Goal: Information Seeking & Learning: Check status

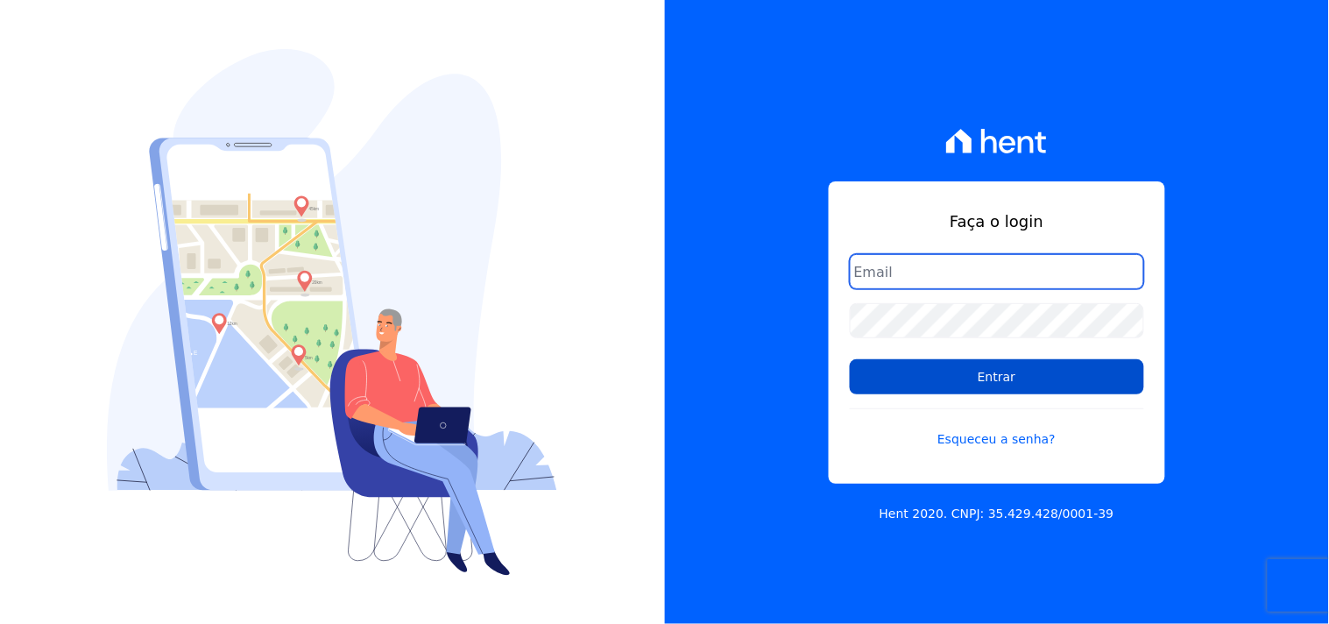
type input "mondeo@mondeoconstrutora.com.br"
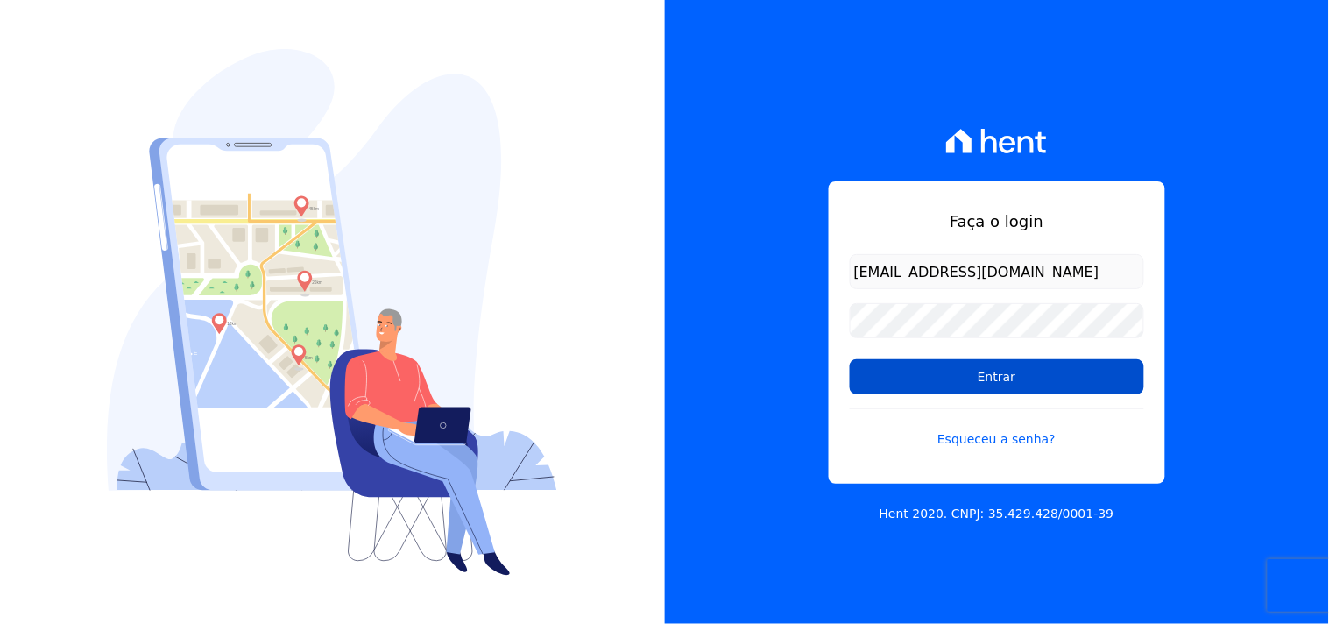
click at [970, 370] on input "Entrar" at bounding box center [996, 376] width 294 height 35
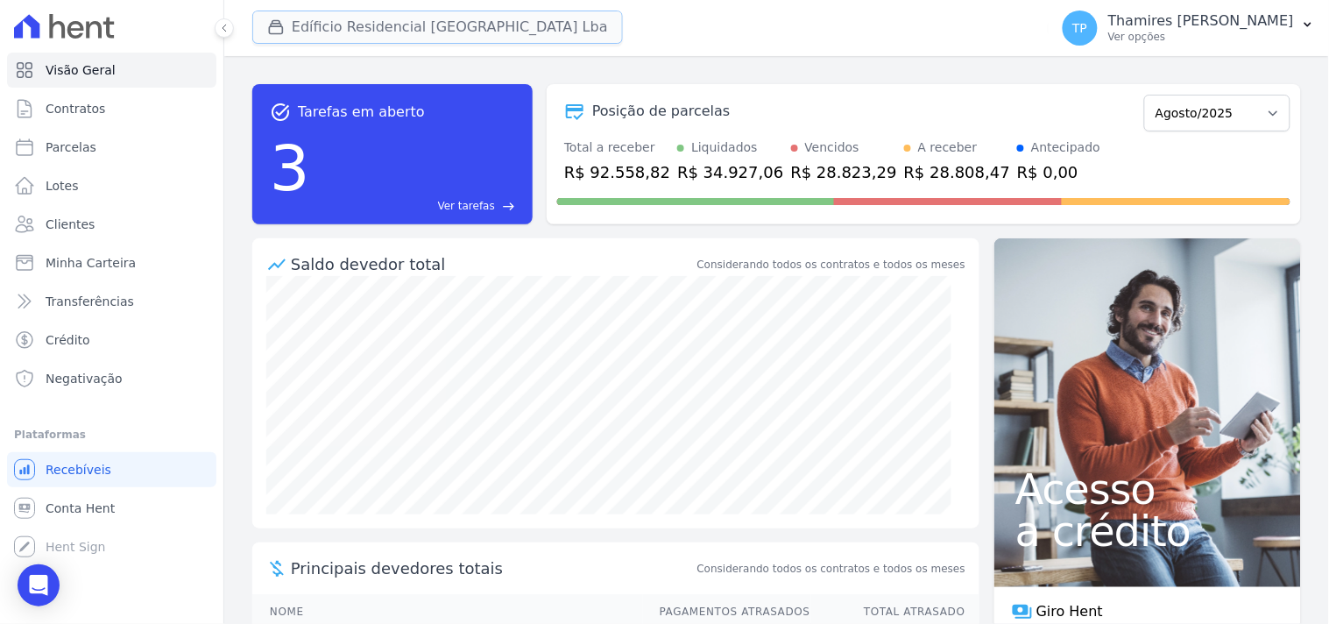
click at [390, 29] on button "Edíficio Residencial [GEOGRAPHIC_DATA] Lba" at bounding box center [437, 27] width 370 height 33
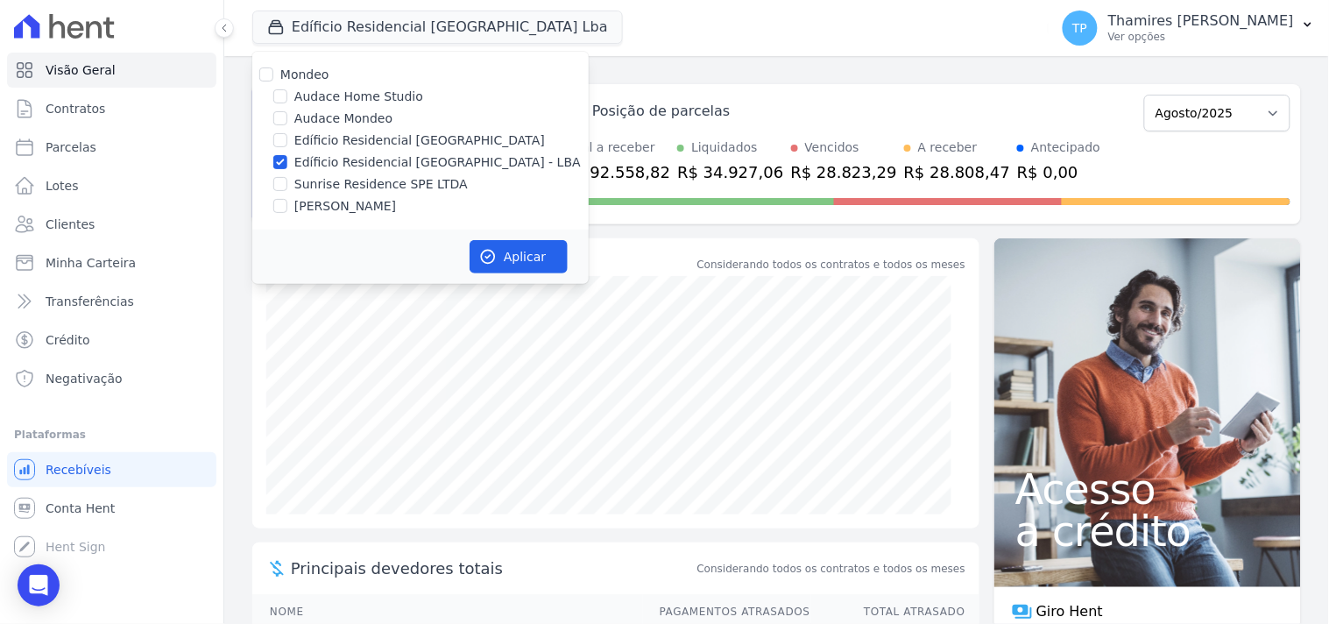
click at [382, 203] on label "[PERSON_NAME]" at bounding box center [345, 206] width 102 height 18
click at [287, 203] on input "[PERSON_NAME]" at bounding box center [280, 206] width 14 height 14
checkbox input "true"
drag, startPoint x: 426, startPoint y: 159, endPoint x: 548, endPoint y: 245, distance: 148.9
click at [429, 159] on label "Edíficio Residencial [GEOGRAPHIC_DATA] - LBA" at bounding box center [437, 162] width 286 height 18
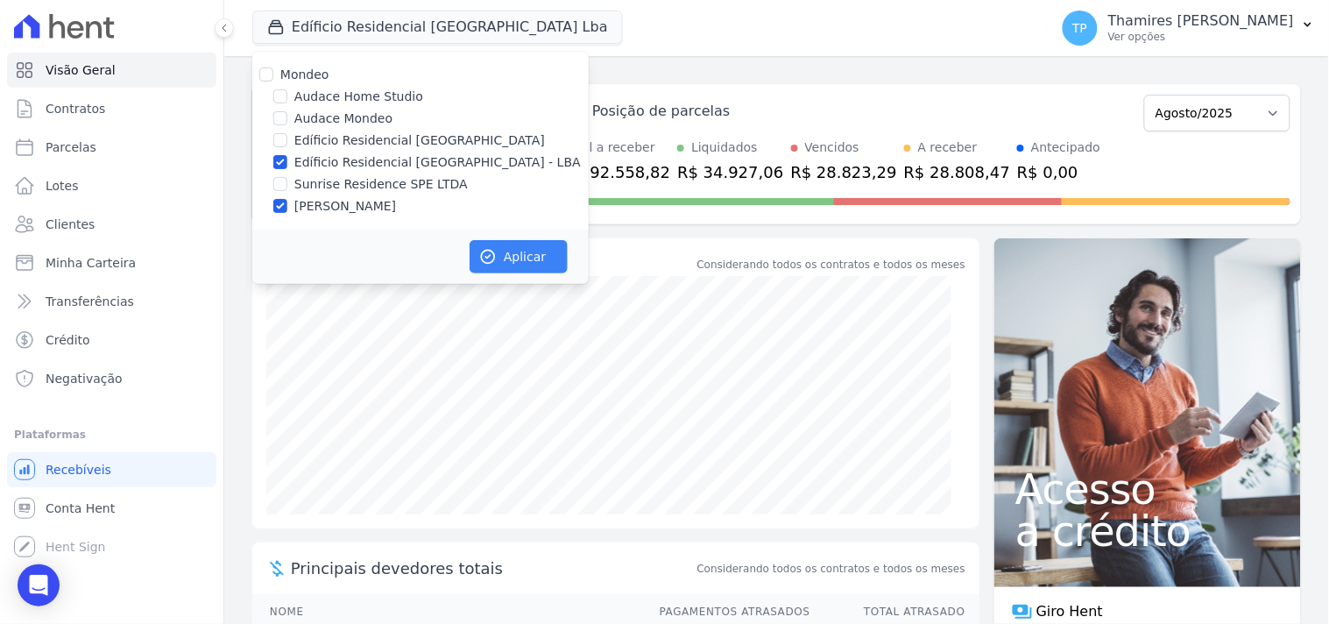
click at [287, 159] on input "Edíficio Residencial [GEOGRAPHIC_DATA] - LBA" at bounding box center [280, 162] width 14 height 14
checkbox input "false"
click at [548, 267] on button "Aplicar" at bounding box center [518, 256] width 98 height 33
click at [141, 149] on link "Parcelas" at bounding box center [111, 147] width 209 height 35
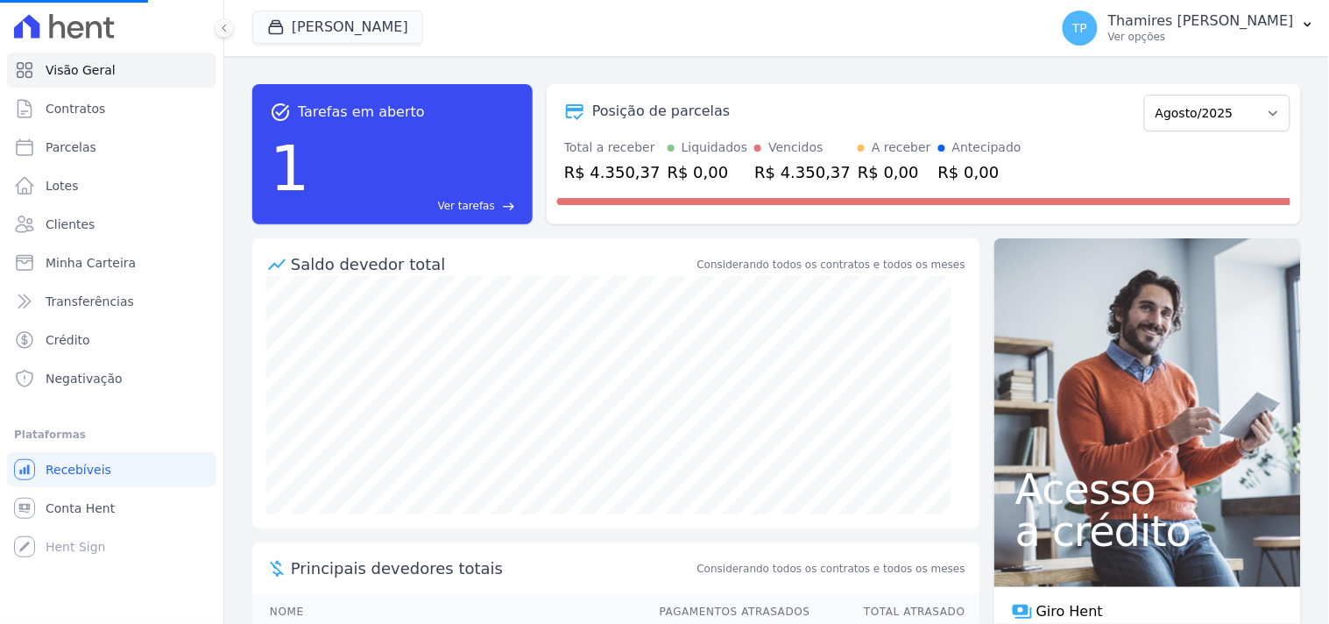
select select
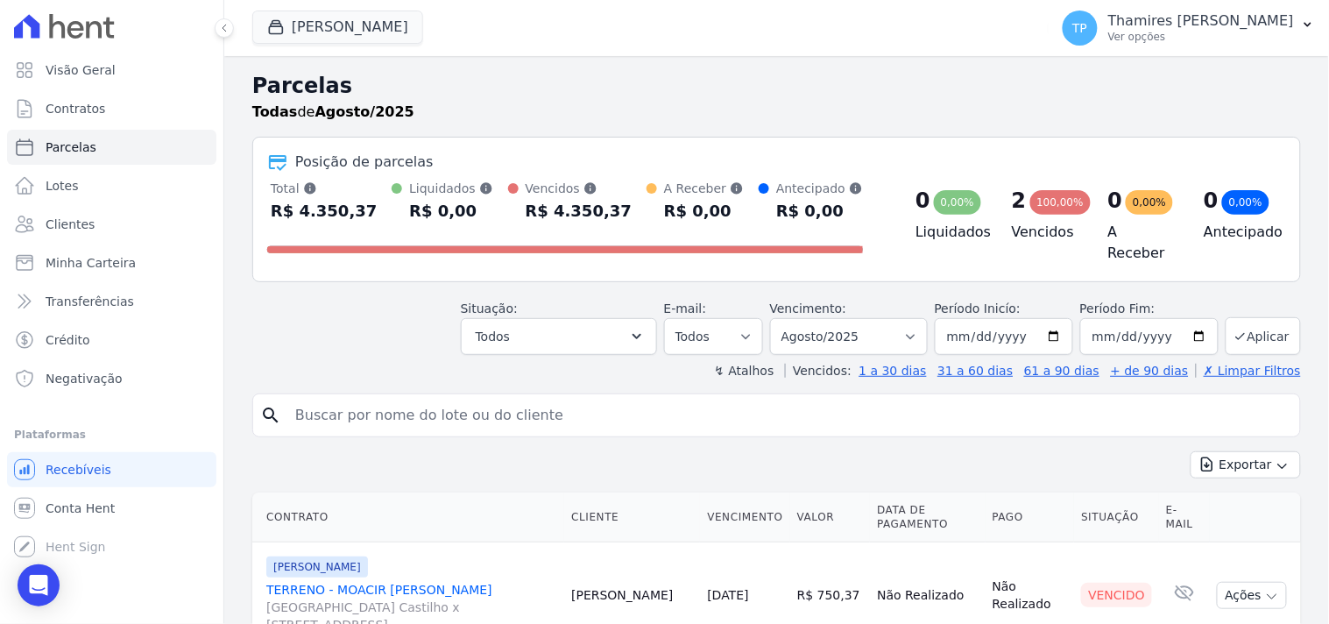
scroll to position [177, 0]
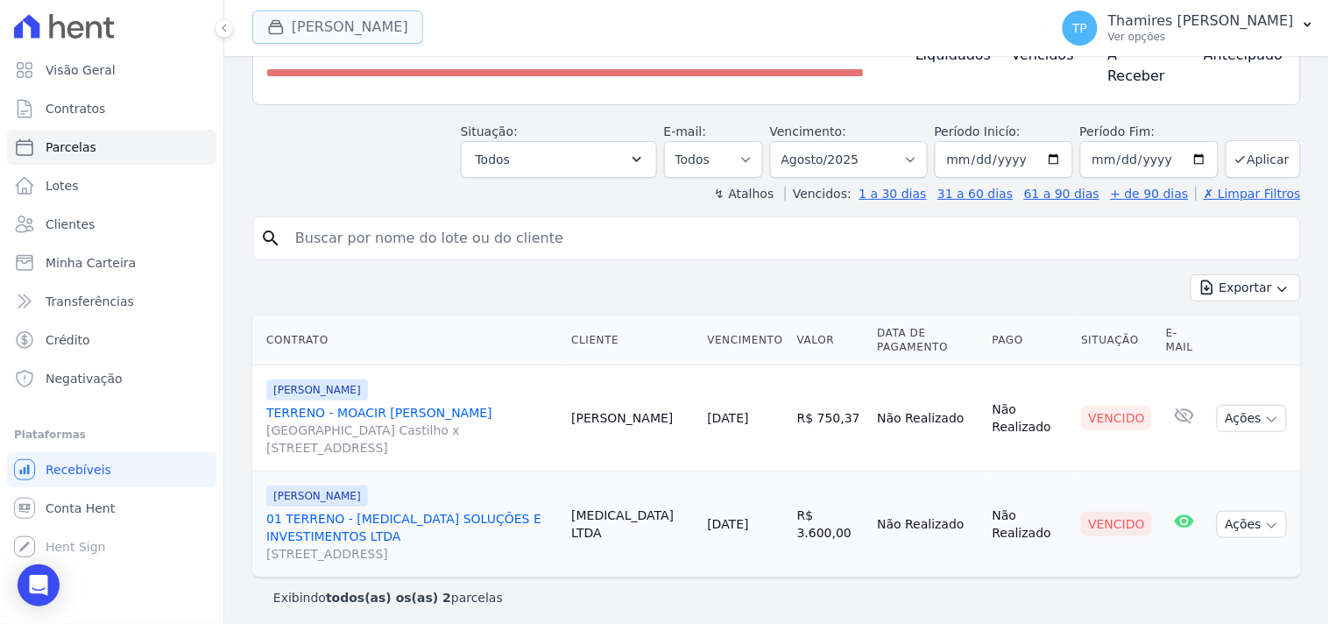
click at [383, 27] on button "Terreno De Goioerê" at bounding box center [337, 27] width 171 height 33
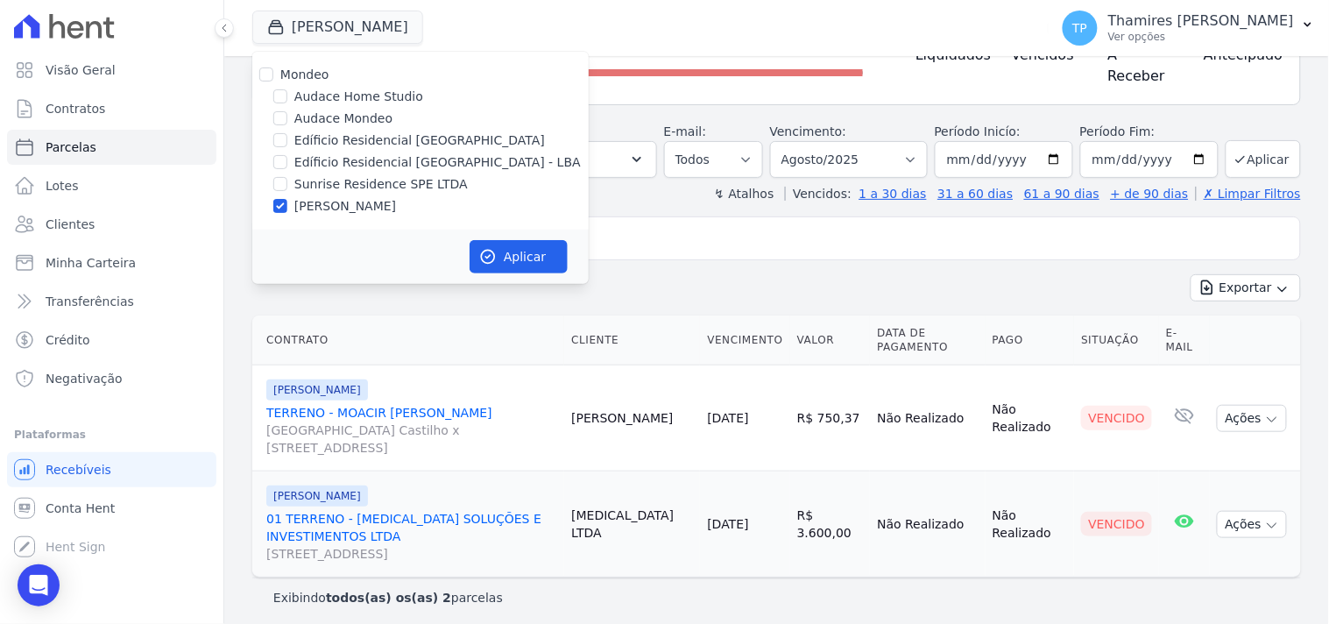
click at [348, 116] on label "Audace Mondeo" at bounding box center [343, 118] width 98 height 18
click at [287, 116] on input "Audace Mondeo" at bounding box center [280, 118] width 14 height 14
checkbox input "true"
drag, startPoint x: 382, startPoint y: 210, endPoint x: 449, endPoint y: 239, distance: 73.4
click at [382, 208] on label "[PERSON_NAME]" at bounding box center [345, 206] width 102 height 18
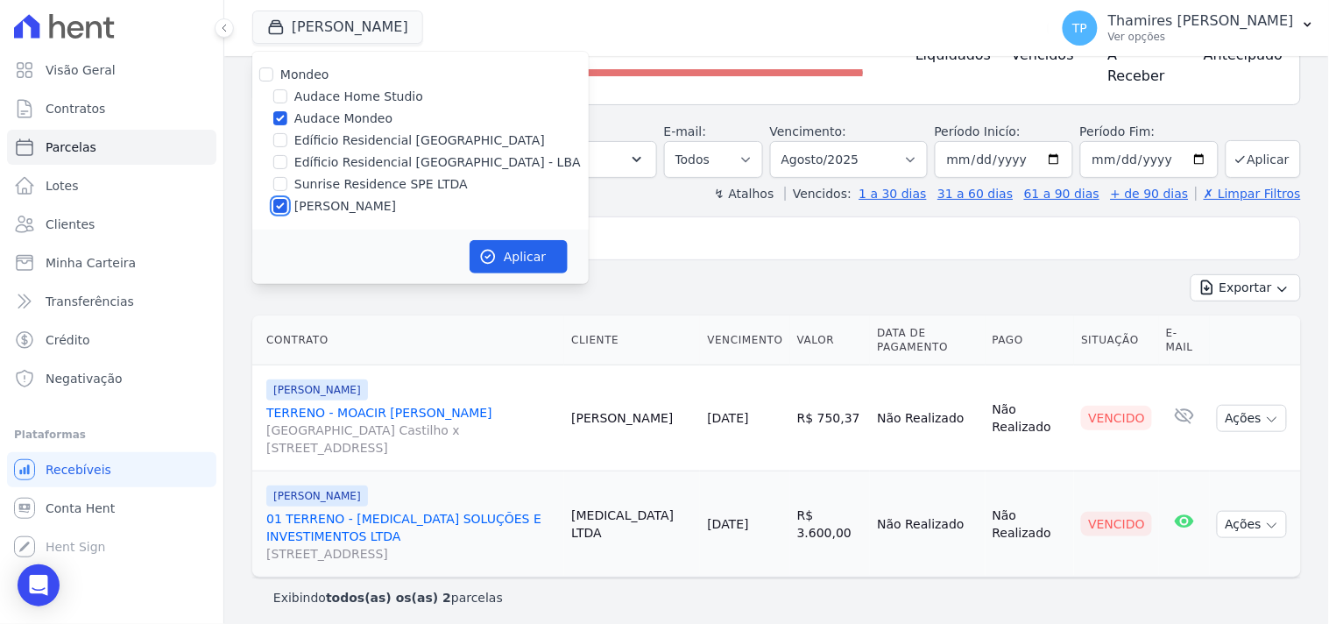
click at [287, 208] on input "[PERSON_NAME]" at bounding box center [280, 206] width 14 height 14
checkbox input "false"
click at [504, 256] on button "Aplicar" at bounding box center [518, 256] width 98 height 33
select select
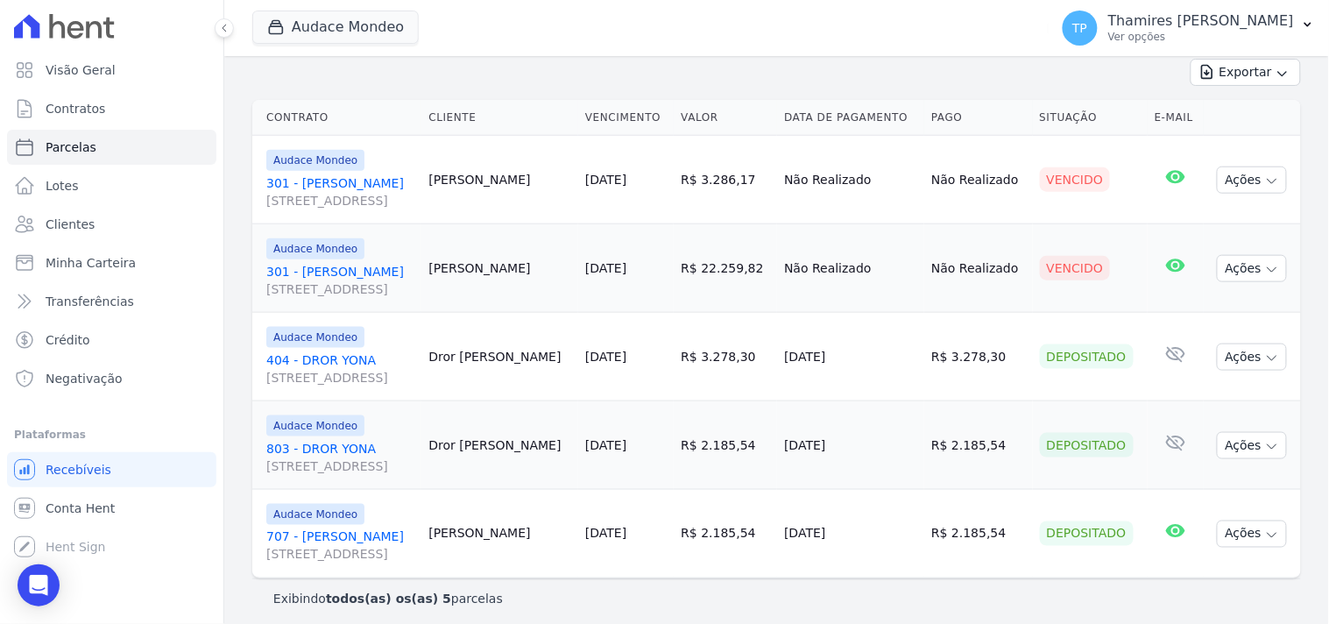
scroll to position [394, 0]
click at [345, 37] on button "Audace Mondeo" at bounding box center [335, 27] width 166 height 33
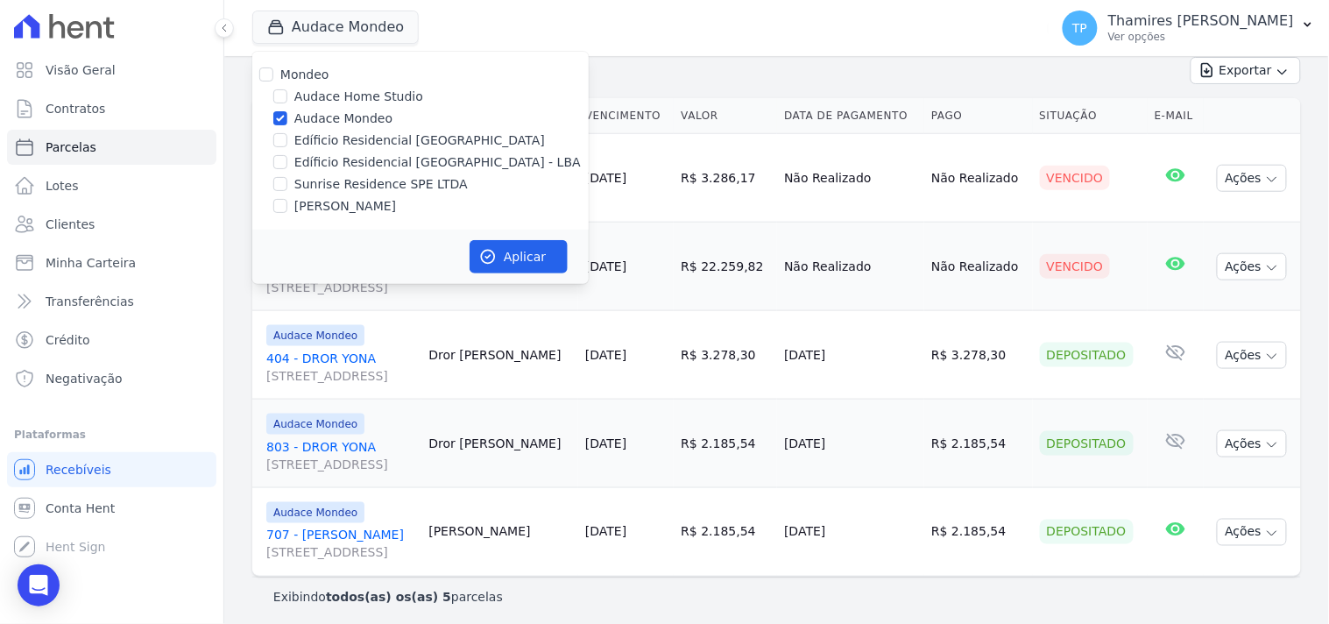
click at [320, 159] on label "Edíficio Residencial [GEOGRAPHIC_DATA] - LBA" at bounding box center [437, 162] width 286 height 18
click at [287, 159] on input "Edíficio Residencial [GEOGRAPHIC_DATA] - LBA" at bounding box center [280, 162] width 14 height 14
checkbox input "true"
drag, startPoint x: 328, startPoint y: 118, endPoint x: 474, endPoint y: 234, distance: 185.7
click at [329, 118] on label "Audace Mondeo" at bounding box center [343, 118] width 98 height 18
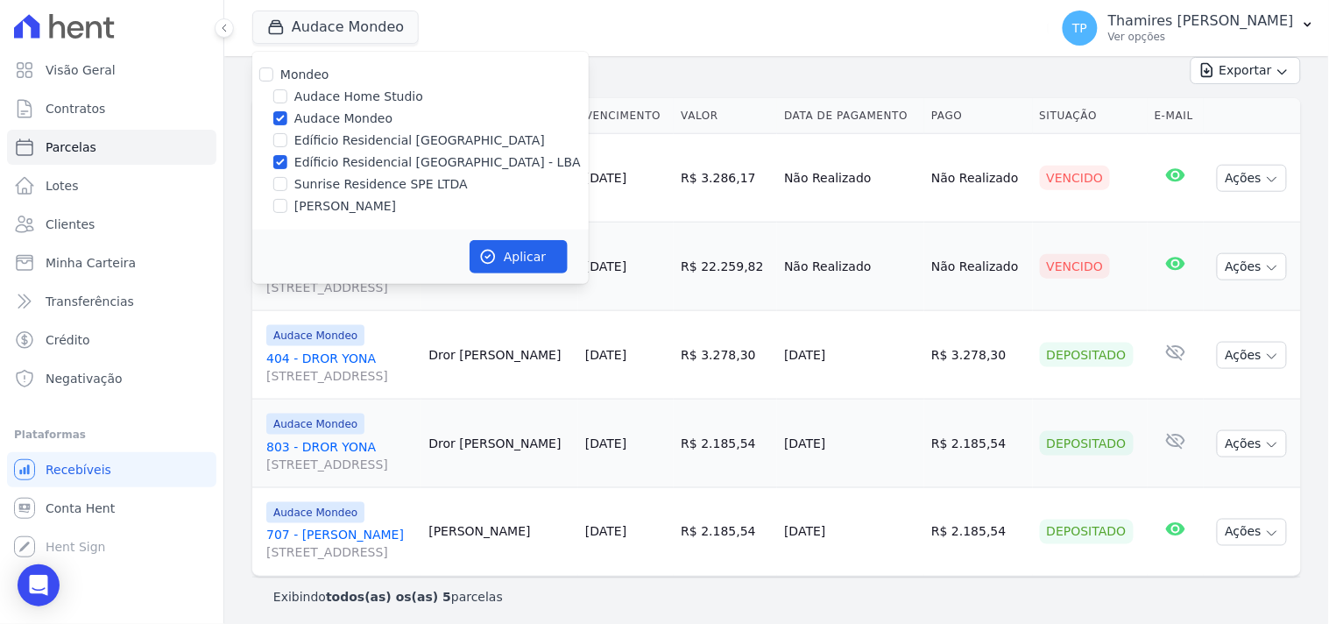
click at [287, 118] on input "Audace Mondeo" at bounding box center [280, 118] width 14 height 14
checkbox input "false"
click at [525, 247] on button "Aplicar" at bounding box center [518, 256] width 98 height 33
select select
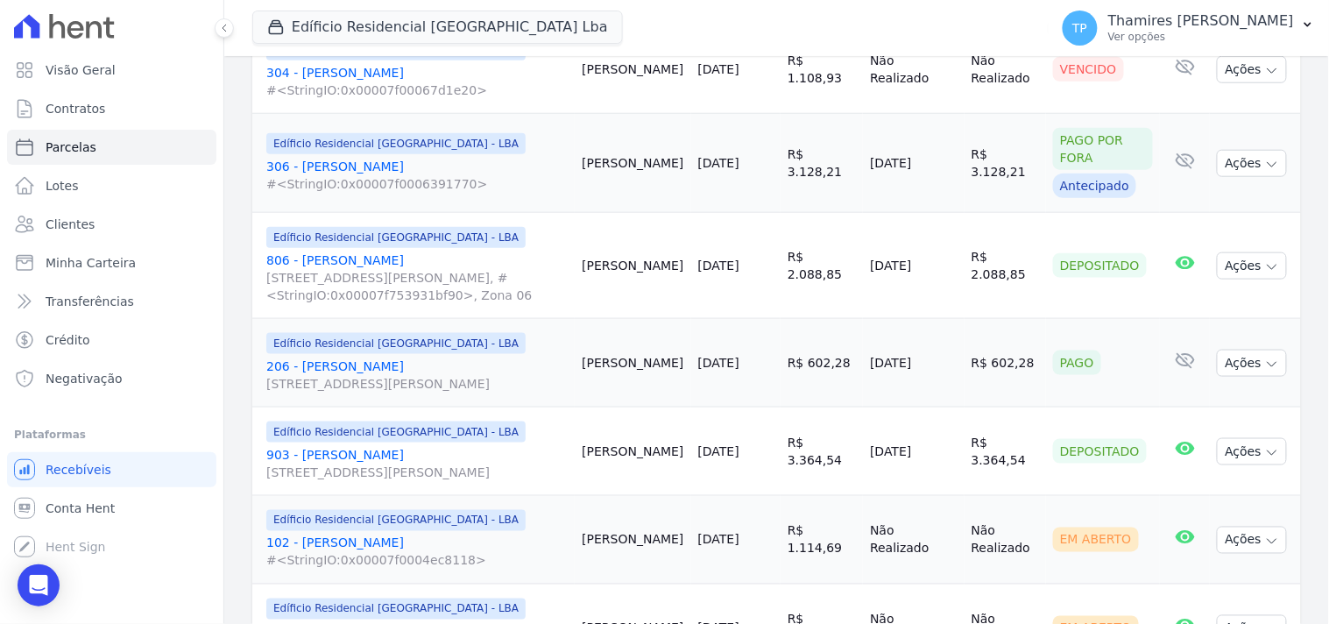
scroll to position [2238, 0]
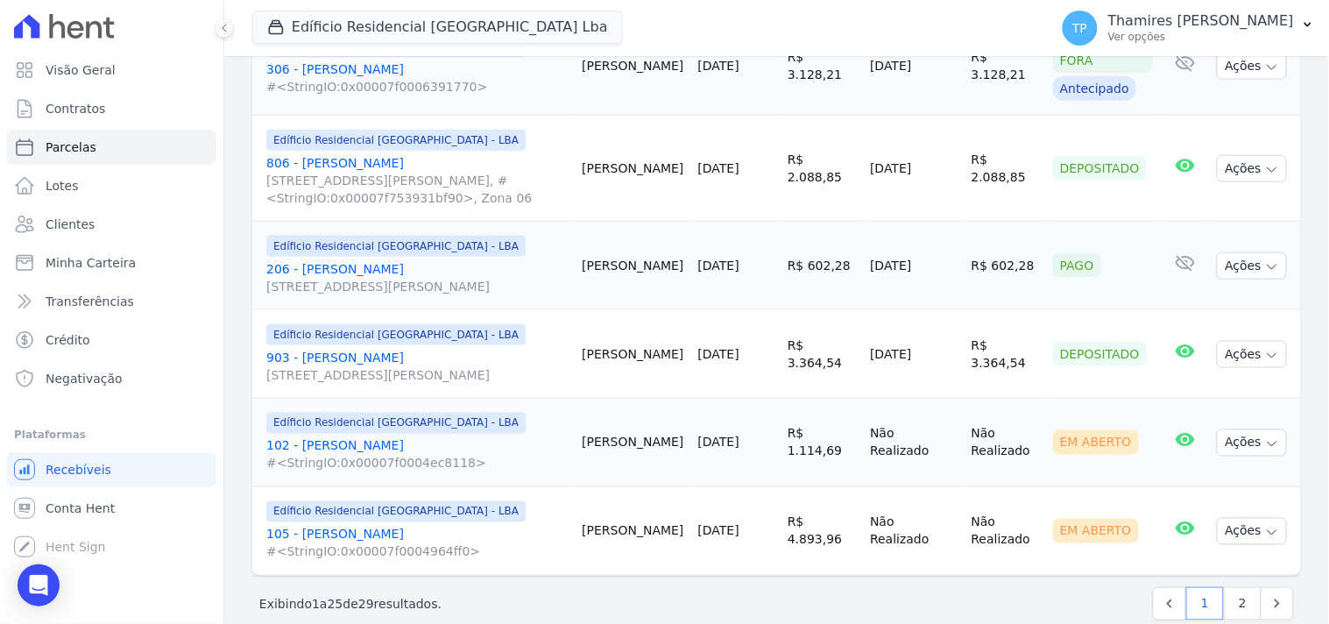
drag, startPoint x: 888, startPoint y: 240, endPoint x: 968, endPoint y: 241, distance: 79.7
click at [968, 241] on tr "Edíficio Residencial Grevílea Park - LBA 206 - Mara Aparecida Campos de Oliveir…" at bounding box center [776, 266] width 1048 height 88
click at [1233, 585] on link "2" at bounding box center [1242, 601] width 38 height 33
select select
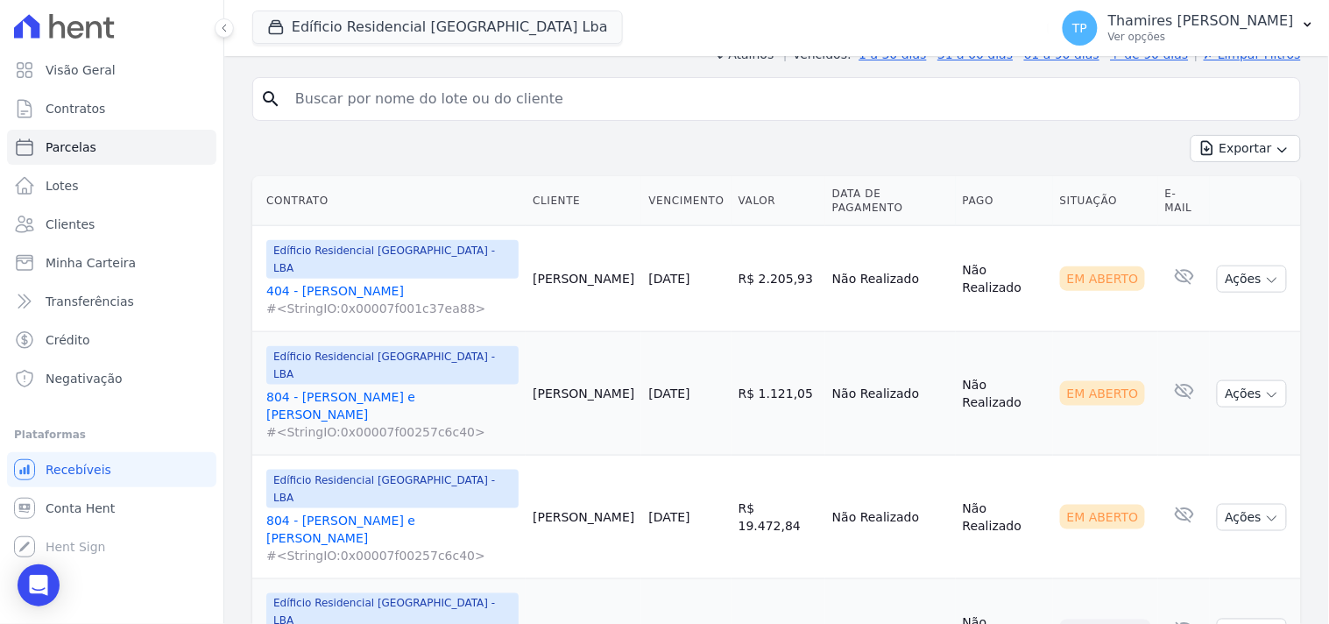
scroll to position [360, 0]
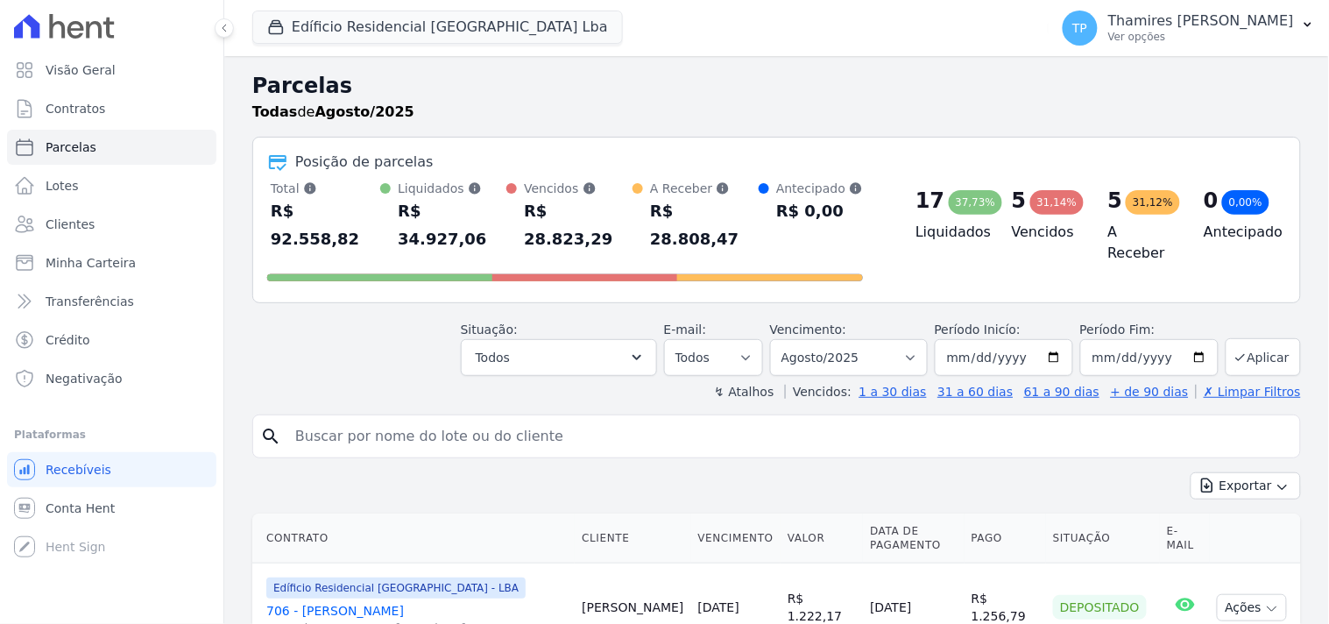
select select
click at [421, 25] on button "Edíficio Residencial [GEOGRAPHIC_DATA] Lba" at bounding box center [437, 27] width 370 height 33
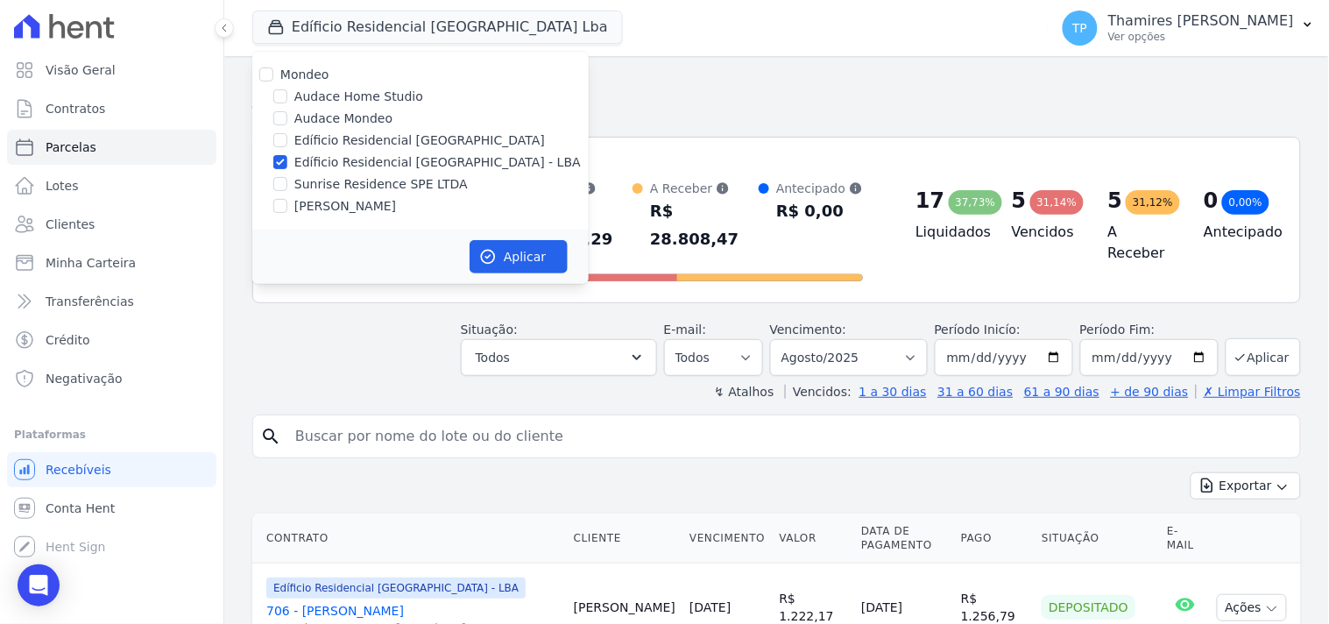
click at [356, 205] on label "[PERSON_NAME]" at bounding box center [345, 206] width 102 height 18
click at [287, 205] on input "[PERSON_NAME]" at bounding box center [280, 206] width 14 height 14
checkbox input "true"
click at [382, 159] on label "Edíficio Residencial [GEOGRAPHIC_DATA] - LBA" at bounding box center [437, 162] width 286 height 18
click at [287, 159] on input "Edíficio Residencial [GEOGRAPHIC_DATA] - LBA" at bounding box center [280, 162] width 14 height 14
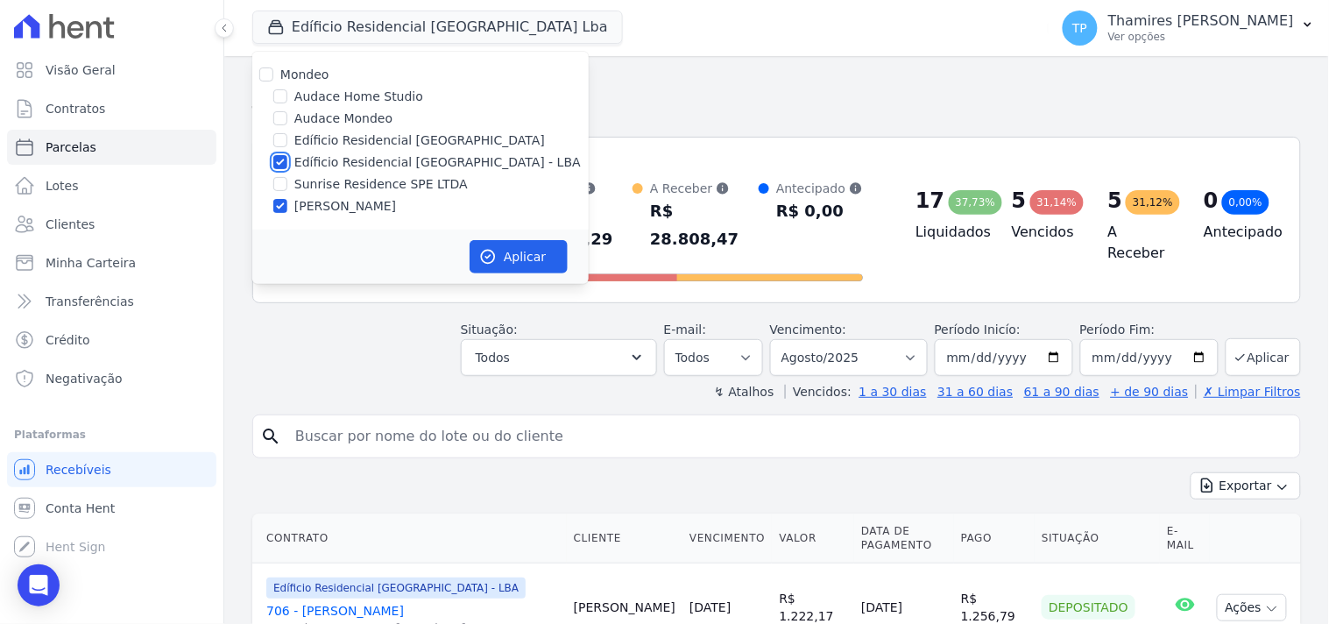
checkbox input "false"
click at [526, 240] on div "Aplicar" at bounding box center [420, 256] width 336 height 54
click at [523, 243] on button "Aplicar" at bounding box center [518, 256] width 98 height 33
select select
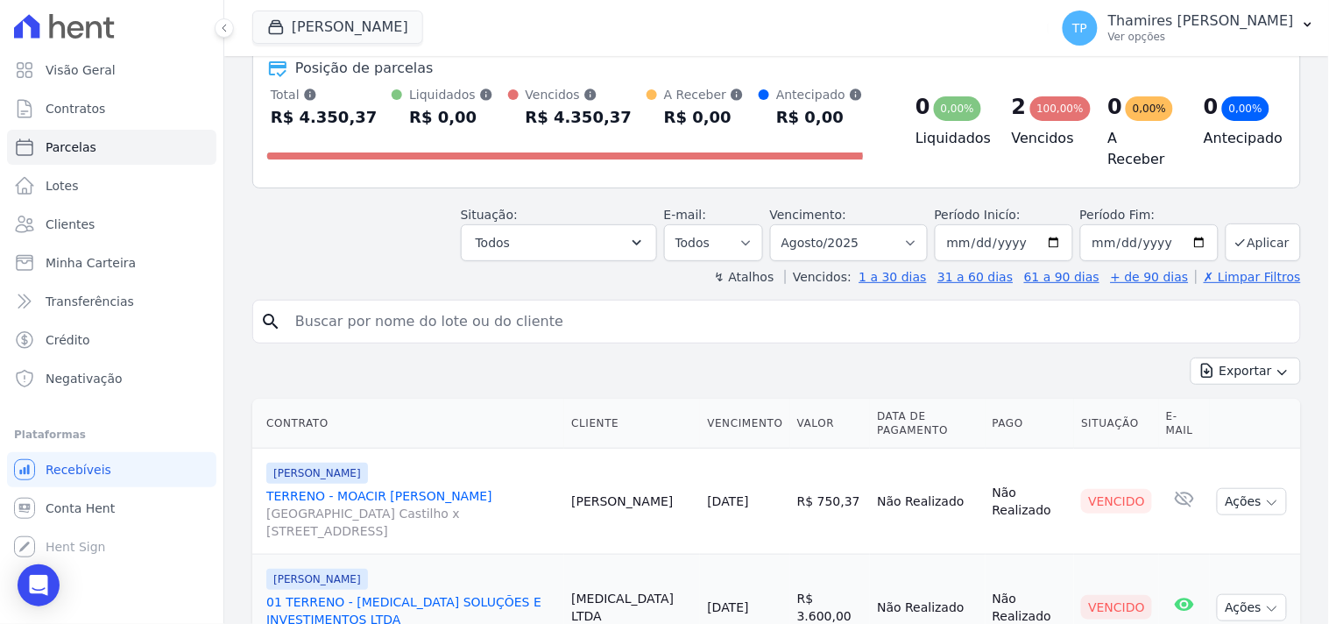
scroll to position [177, 0]
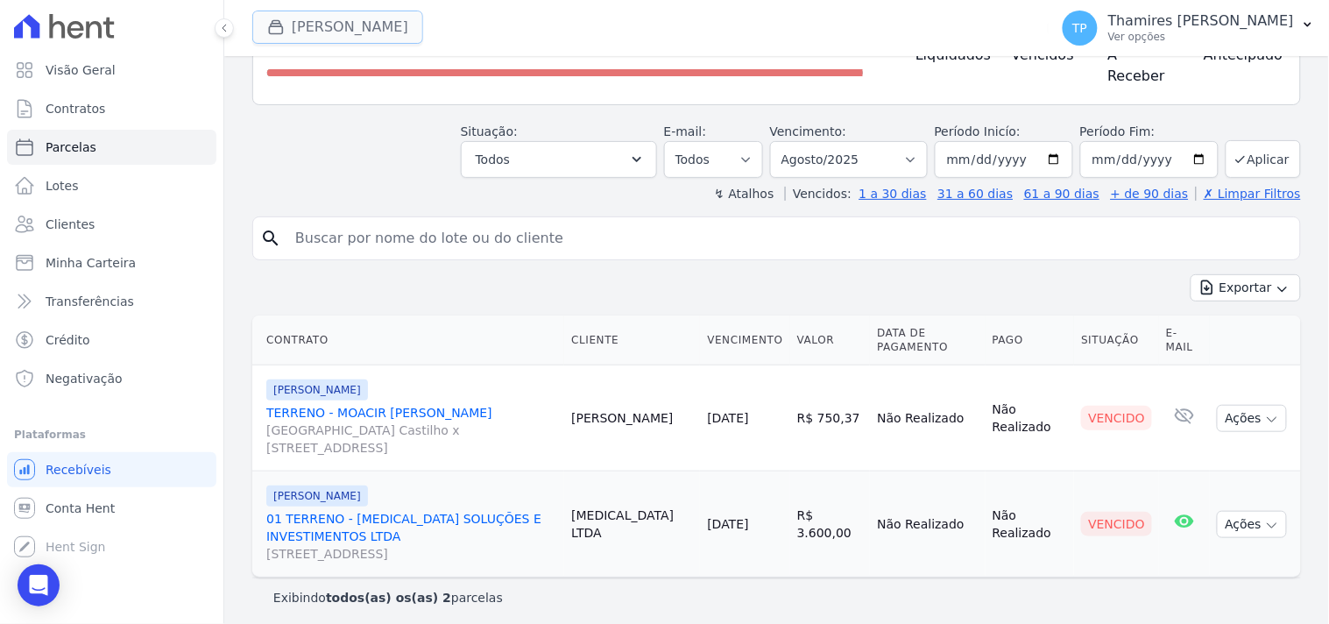
click at [331, 30] on button "Terreno De Goioerê" at bounding box center [337, 27] width 171 height 33
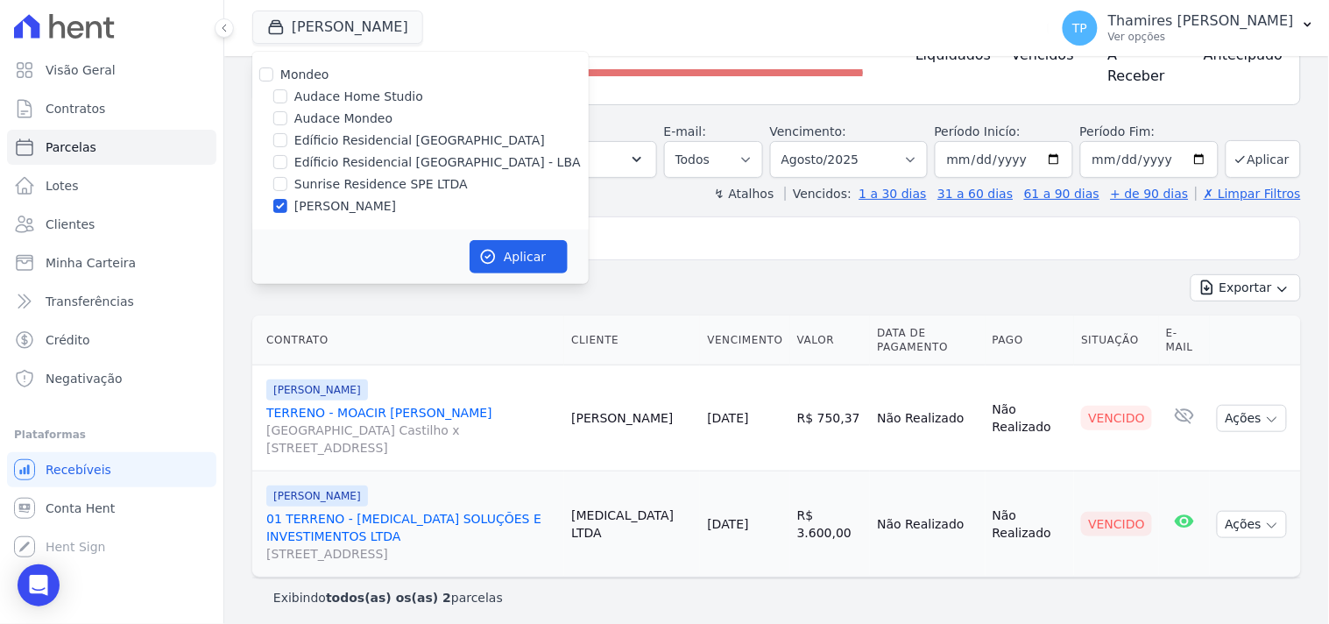
click at [329, 176] on label "Sunrise Residence SPE LTDA" at bounding box center [380, 184] width 173 height 18
click at [287, 177] on input "Sunrise Residence SPE LTDA" at bounding box center [280, 184] width 14 height 14
checkbox input "true"
click at [344, 210] on label "[PERSON_NAME]" at bounding box center [345, 206] width 102 height 18
click at [287, 210] on input "[PERSON_NAME]" at bounding box center [280, 206] width 14 height 14
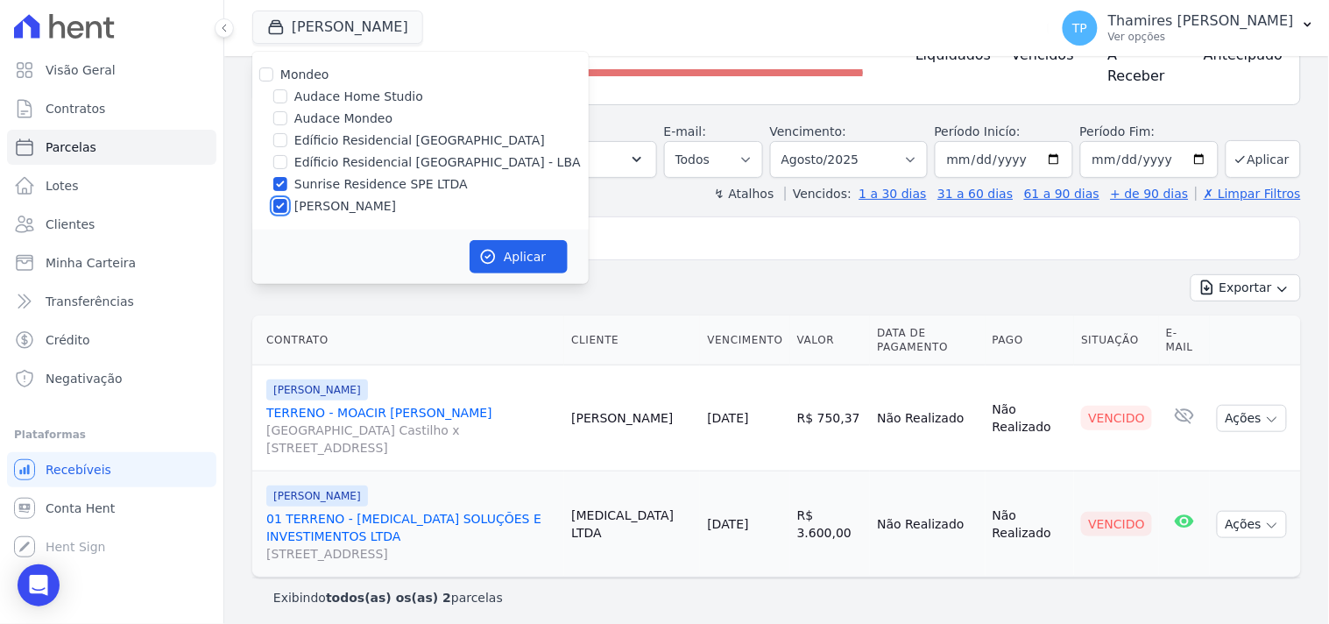
checkbox input "false"
click at [546, 273] on div "Aplicar" at bounding box center [420, 256] width 336 height 54
click at [544, 266] on button "Aplicar" at bounding box center [518, 256] width 98 height 33
select select
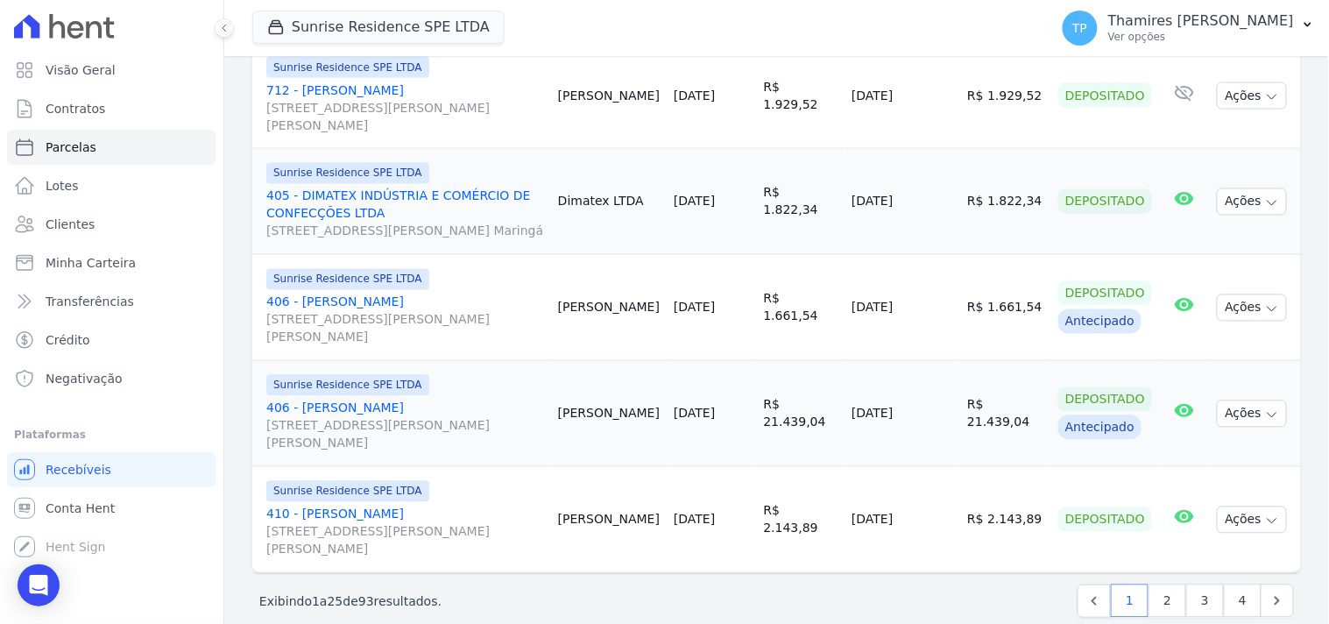
scroll to position [2481, 0]
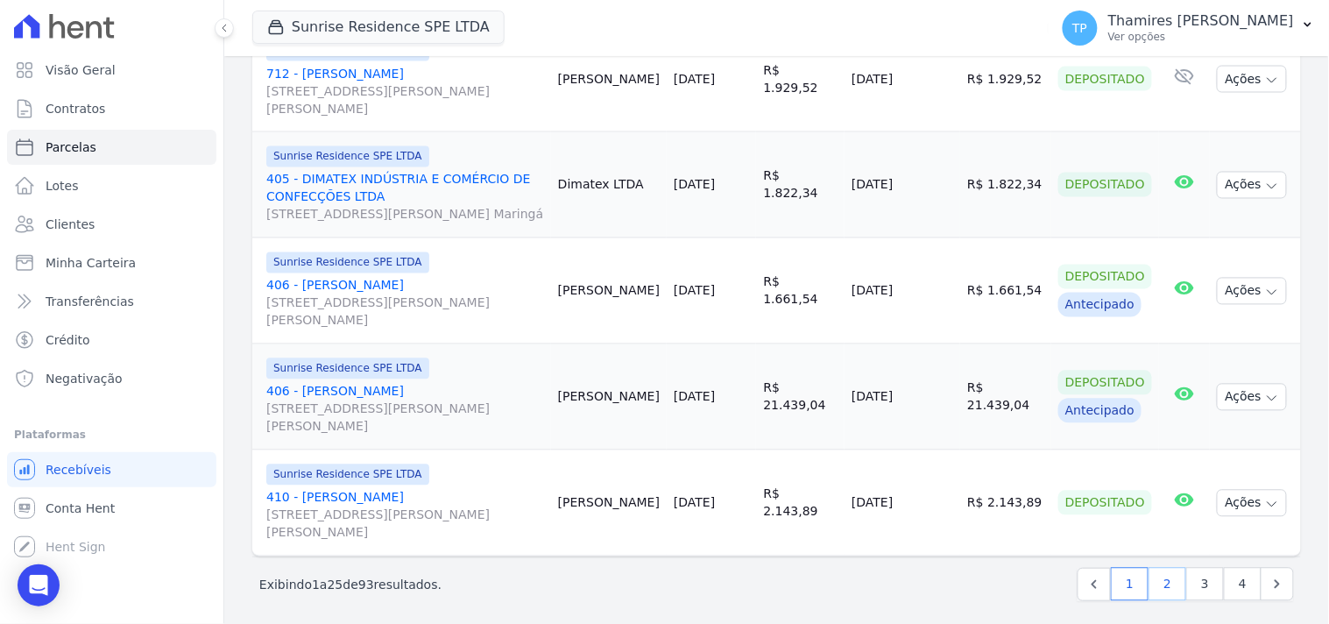
click at [1150, 575] on link "2" at bounding box center [1167, 583] width 38 height 33
select select
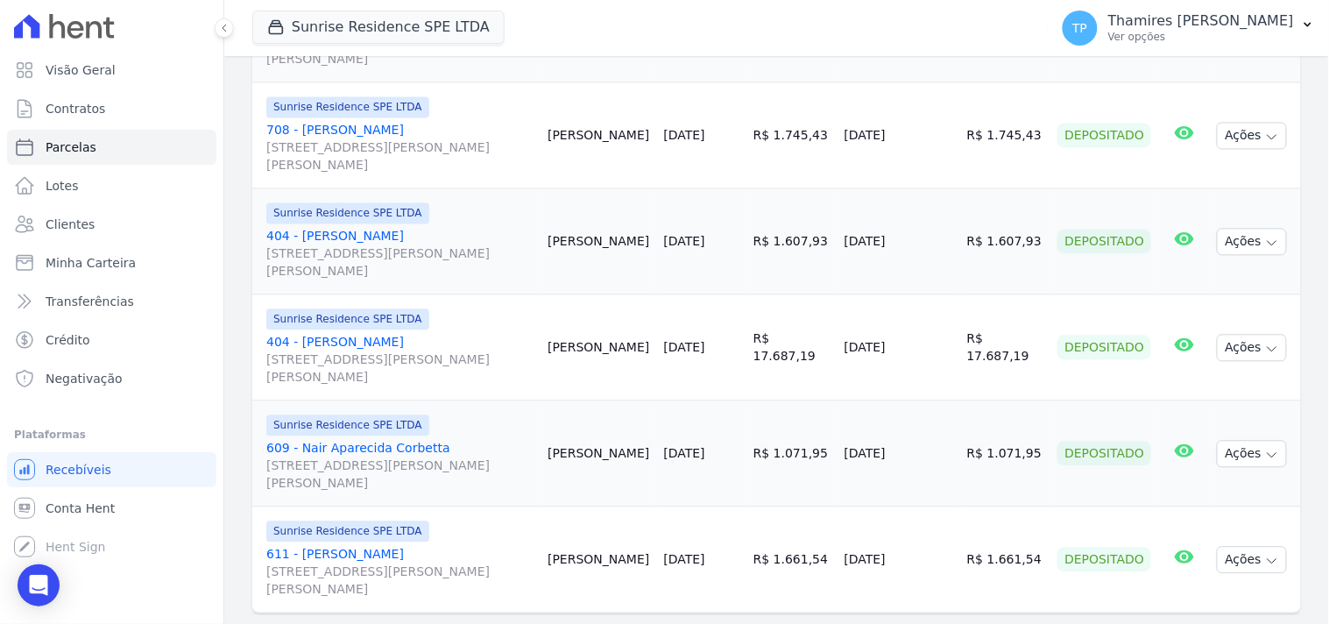
scroll to position [2627, 0]
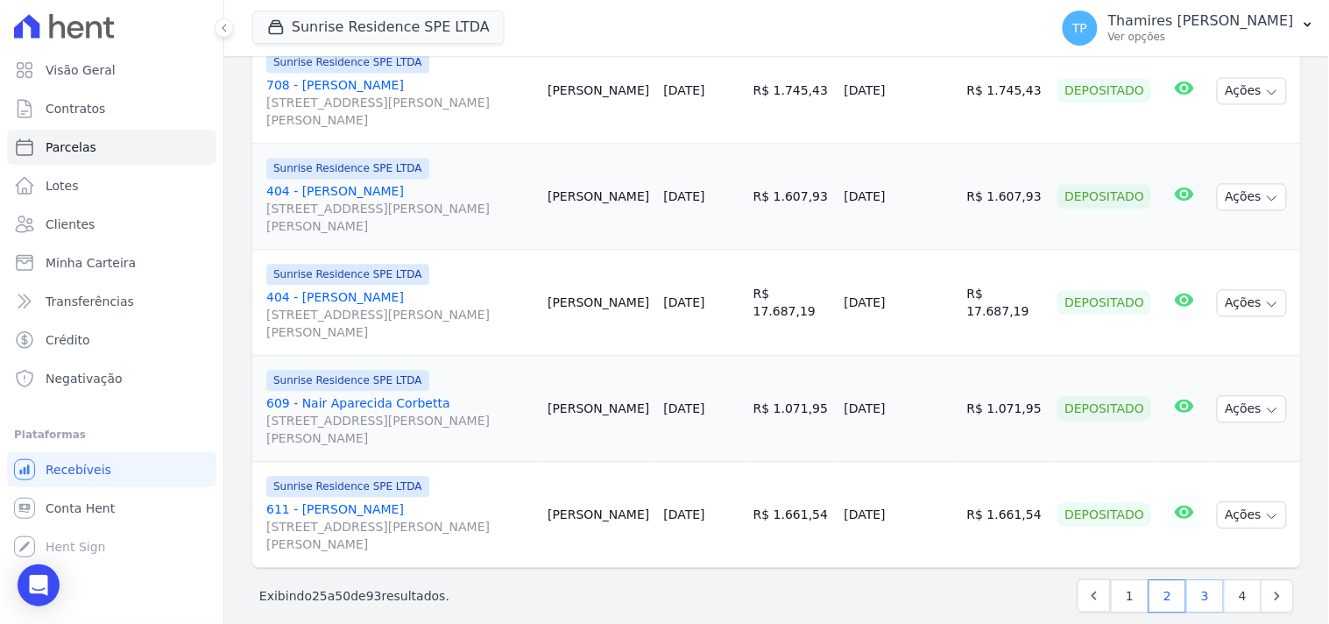
click at [1186, 596] on link "3" at bounding box center [1205, 595] width 38 height 33
select select
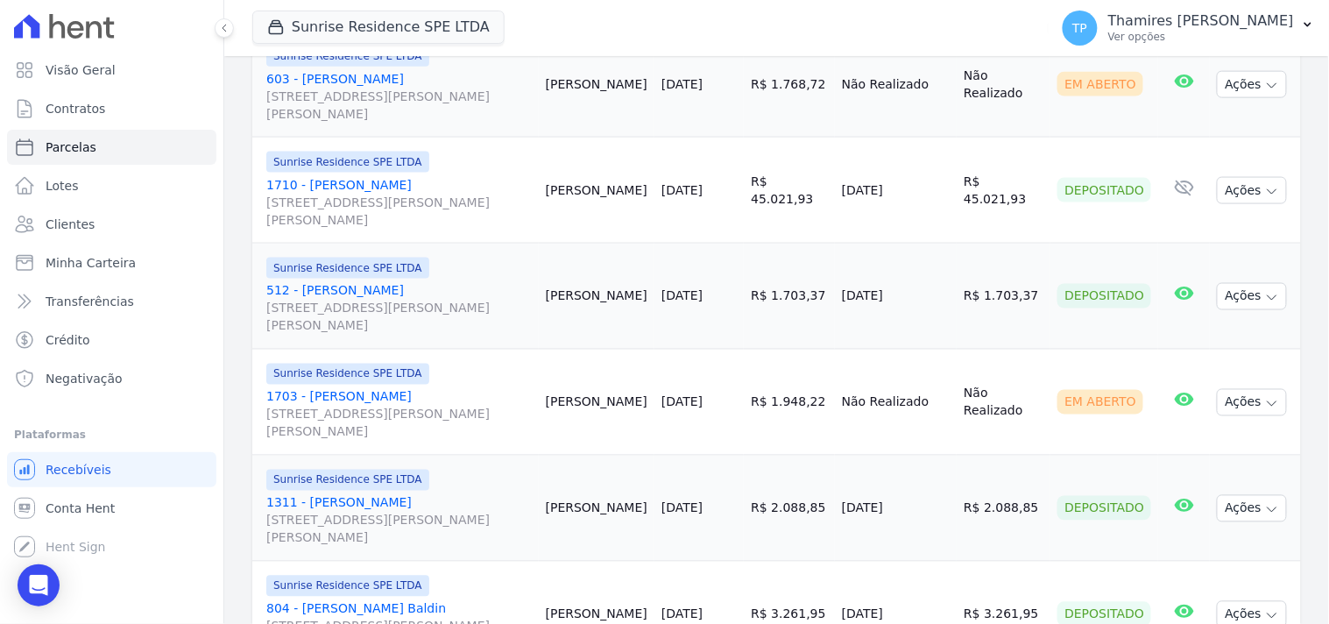
scroll to position [2335, 0]
drag, startPoint x: 850, startPoint y: 287, endPoint x: 922, endPoint y: 281, distance: 72.1
click at [922, 281] on td "[DATE]" at bounding box center [896, 295] width 122 height 106
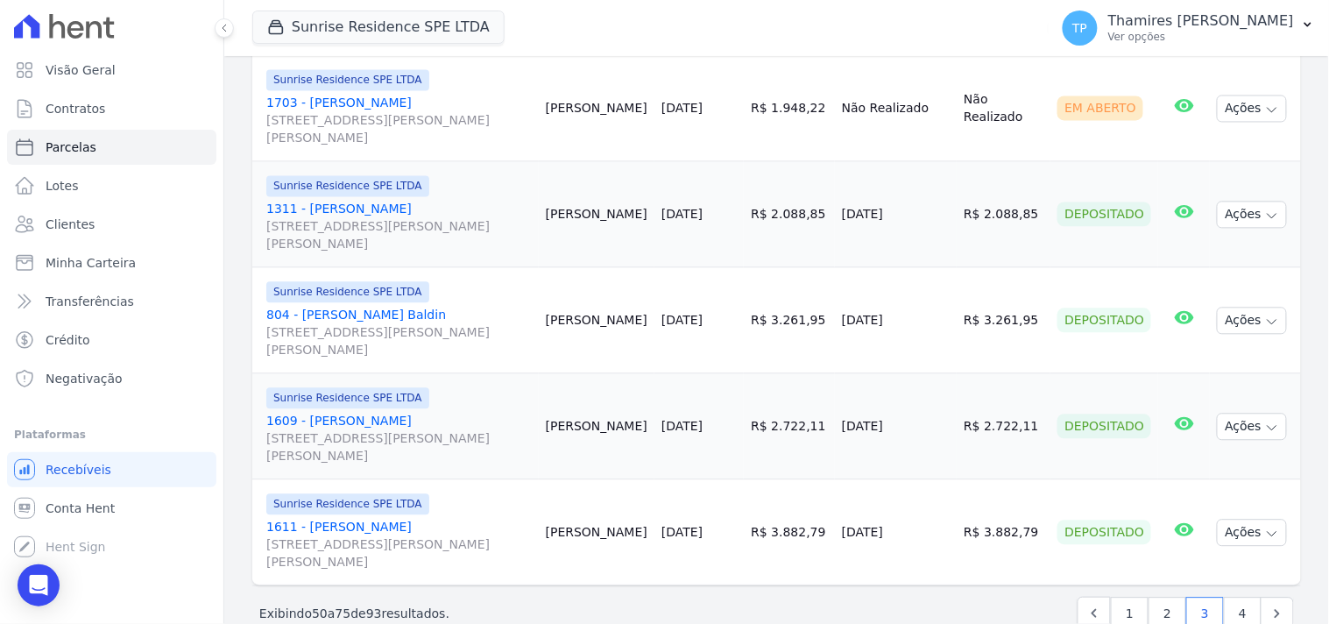
scroll to position [2639, 0]
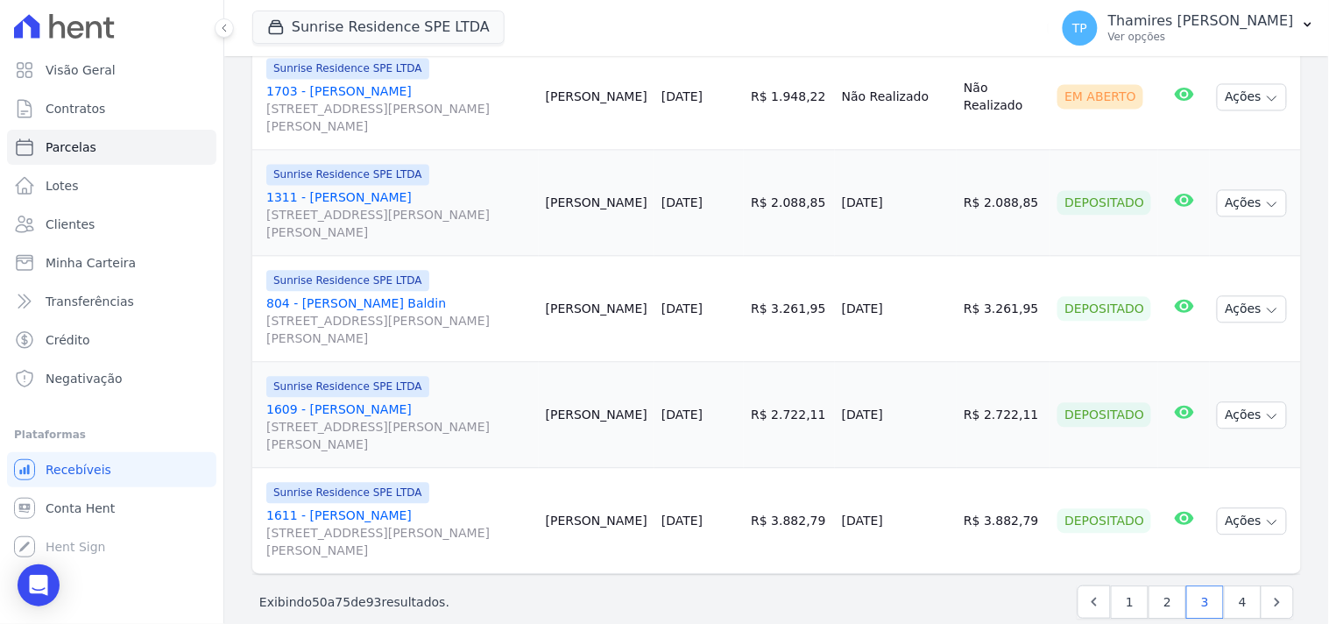
drag, startPoint x: 842, startPoint y: 386, endPoint x: 940, endPoint y: 375, distance: 98.7
click at [941, 383] on tr "Sunrise Residence SPE LTDA 1609 - Rafael Alves Patricio da Costa Rua Anacleto L…" at bounding box center [776, 415] width 1048 height 106
drag, startPoint x: 839, startPoint y: 492, endPoint x: 938, endPoint y: 491, distance: 99.0
click at [938, 491] on tr "Sunrise Residence SPE LTDA 1611 - Rafael Alves Patricio da Costa Rua Anacleto L…" at bounding box center [776, 521] width 1048 height 106
click at [1232, 585] on link "4" at bounding box center [1242, 601] width 38 height 33
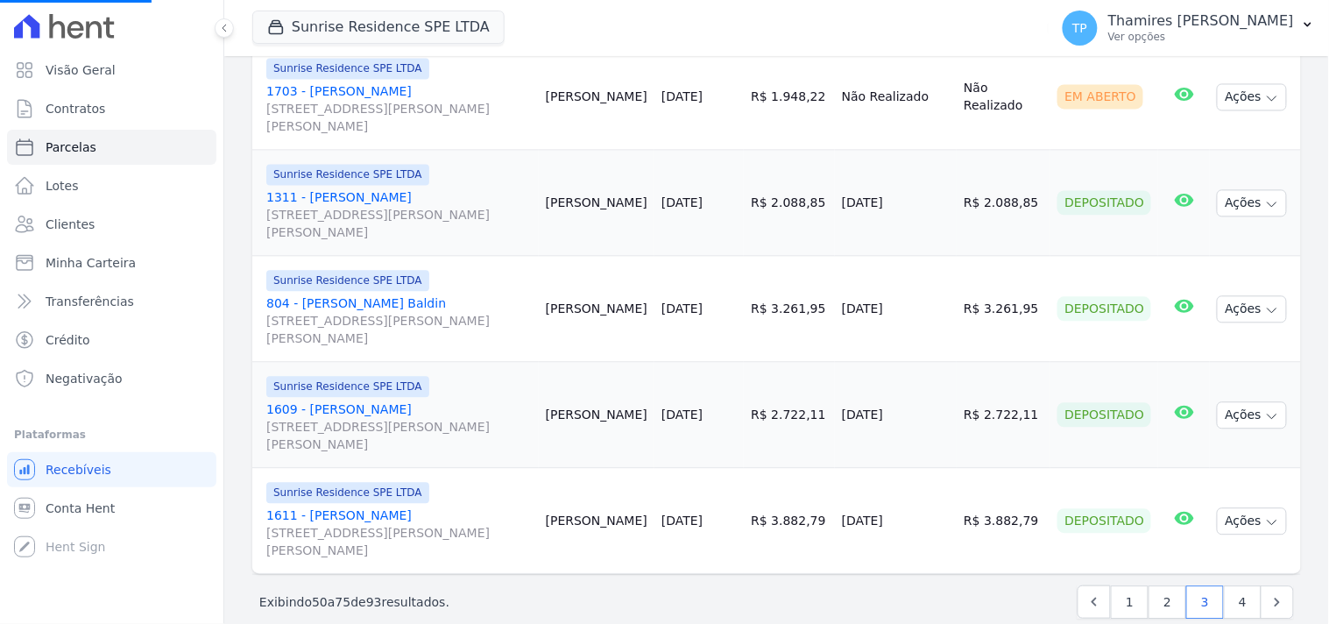
select select
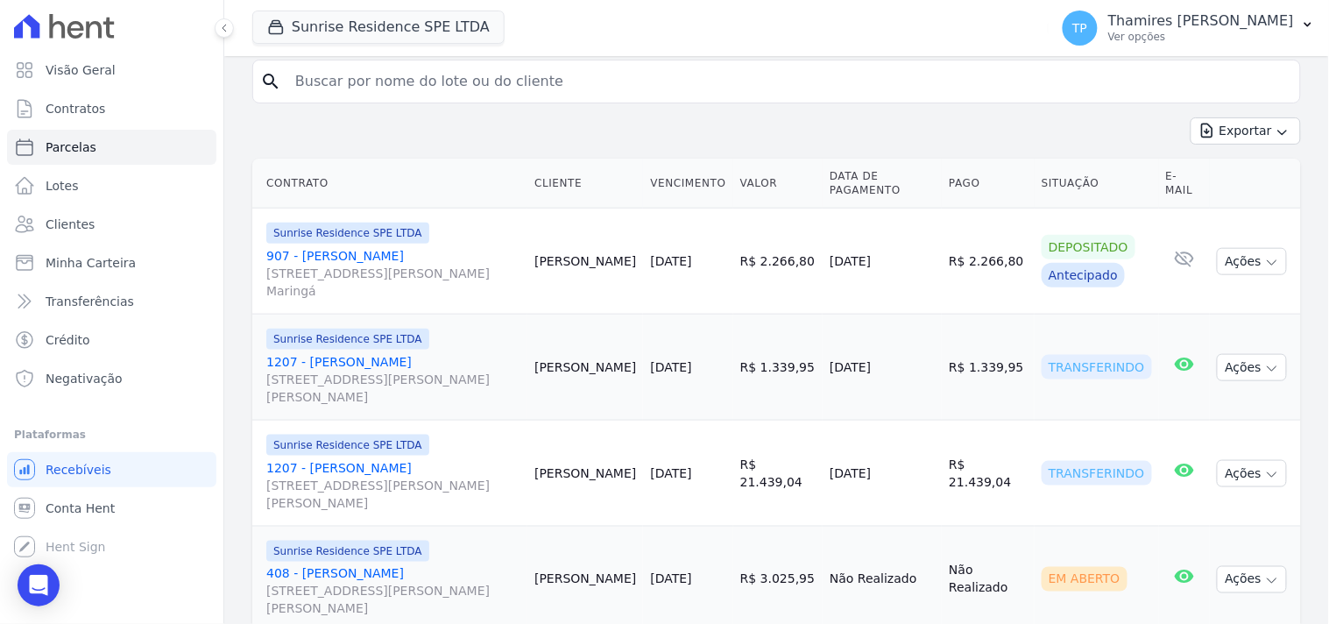
scroll to position [389, 0]
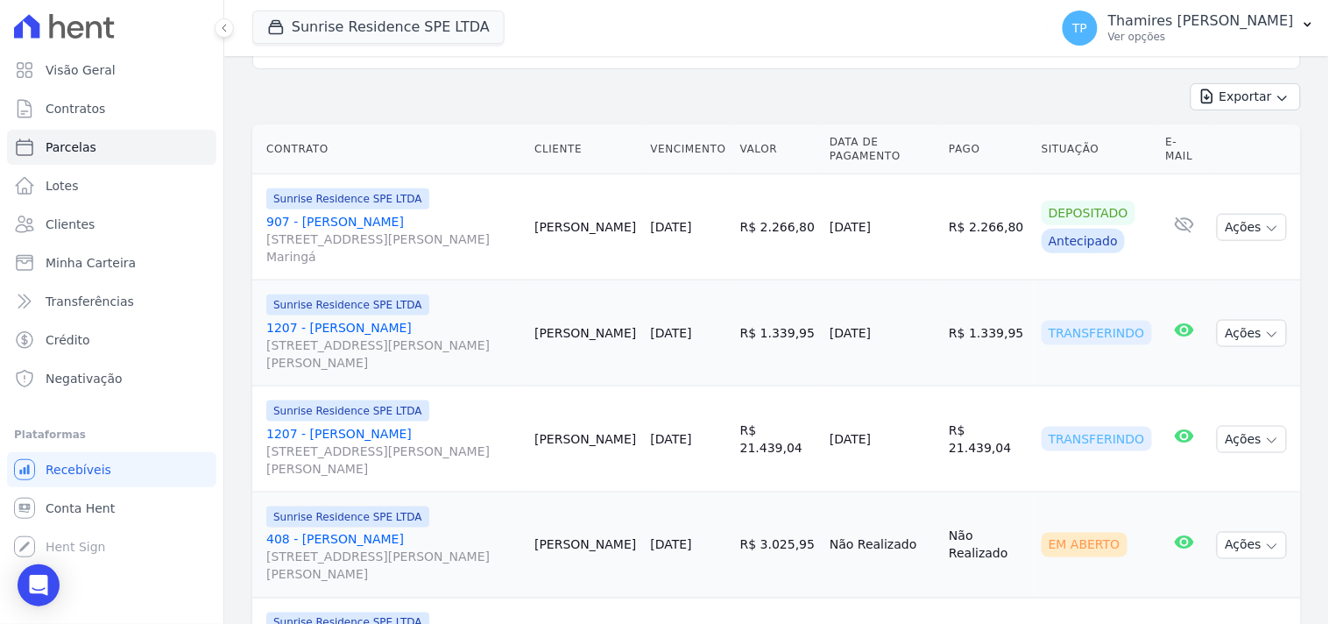
drag, startPoint x: 839, startPoint y: 417, endPoint x: 816, endPoint y: 178, distance: 240.2
click at [940, 409] on td "[DATE]" at bounding box center [881, 439] width 119 height 106
click at [927, 386] on td "[DATE]" at bounding box center [881, 439] width 119 height 106
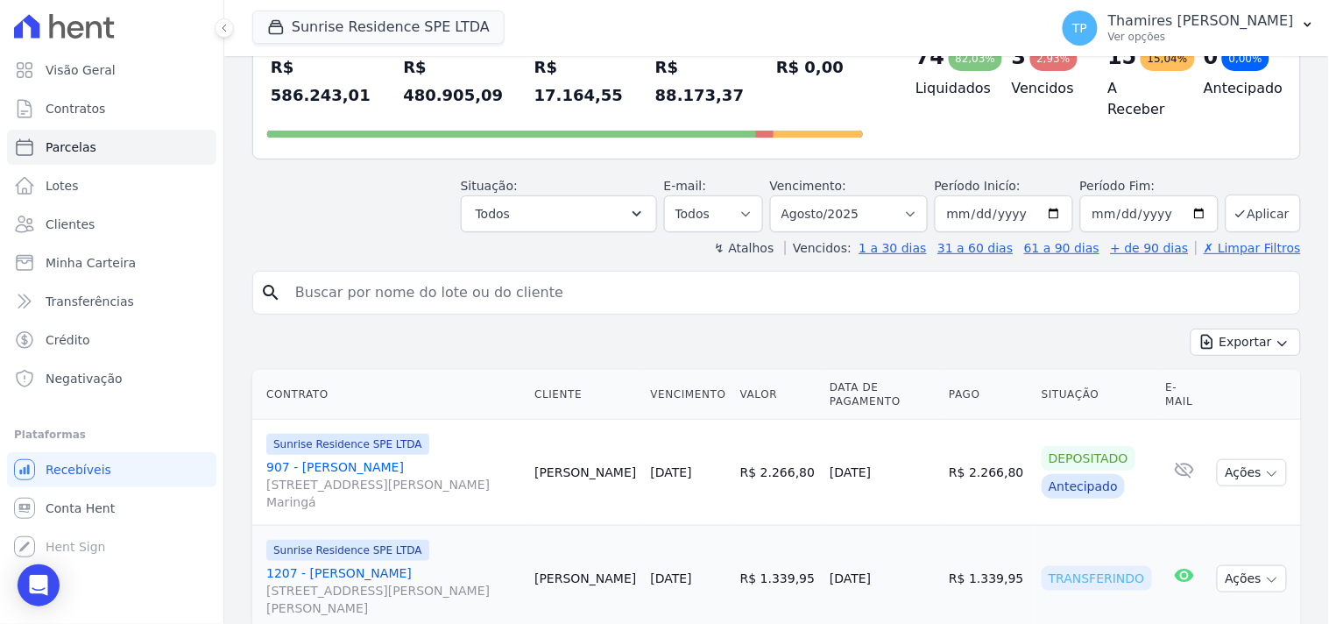
scroll to position [0, 0]
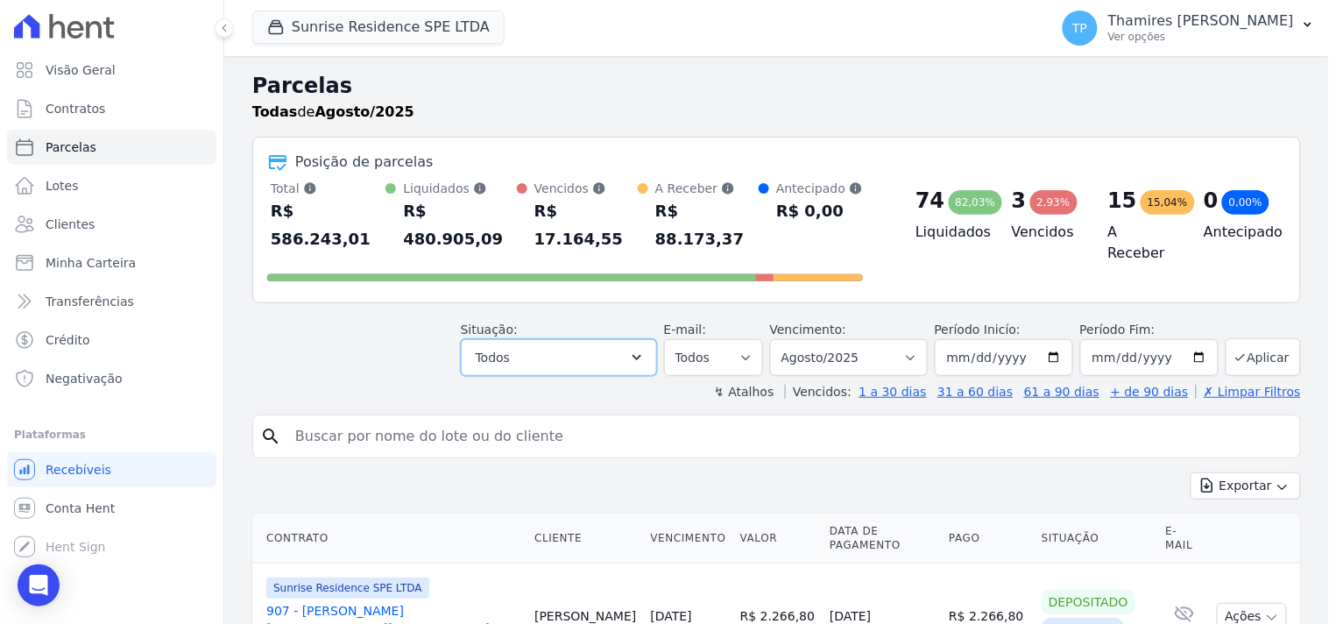
click at [546, 339] on button "Todos" at bounding box center [559, 357] width 196 height 37
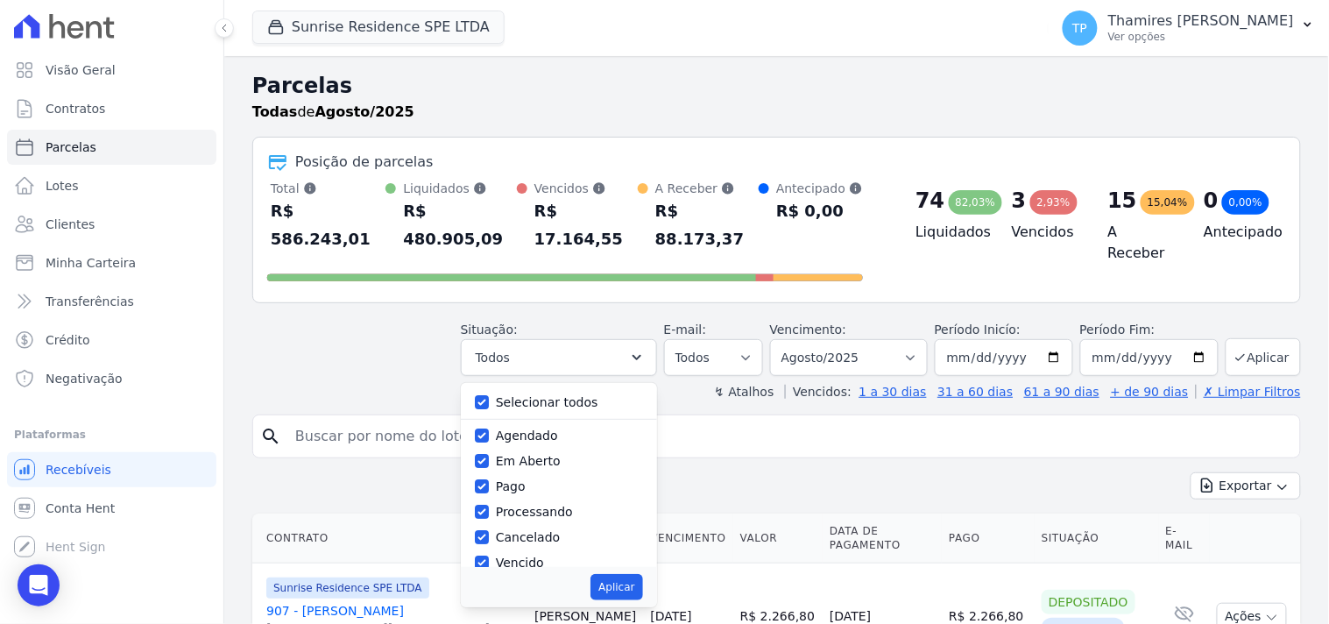
click at [557, 395] on label "Selecionar todos" at bounding box center [547, 402] width 102 height 14
click at [489, 395] on input "Selecionar todos" at bounding box center [482, 402] width 14 height 14
checkbox input "false"
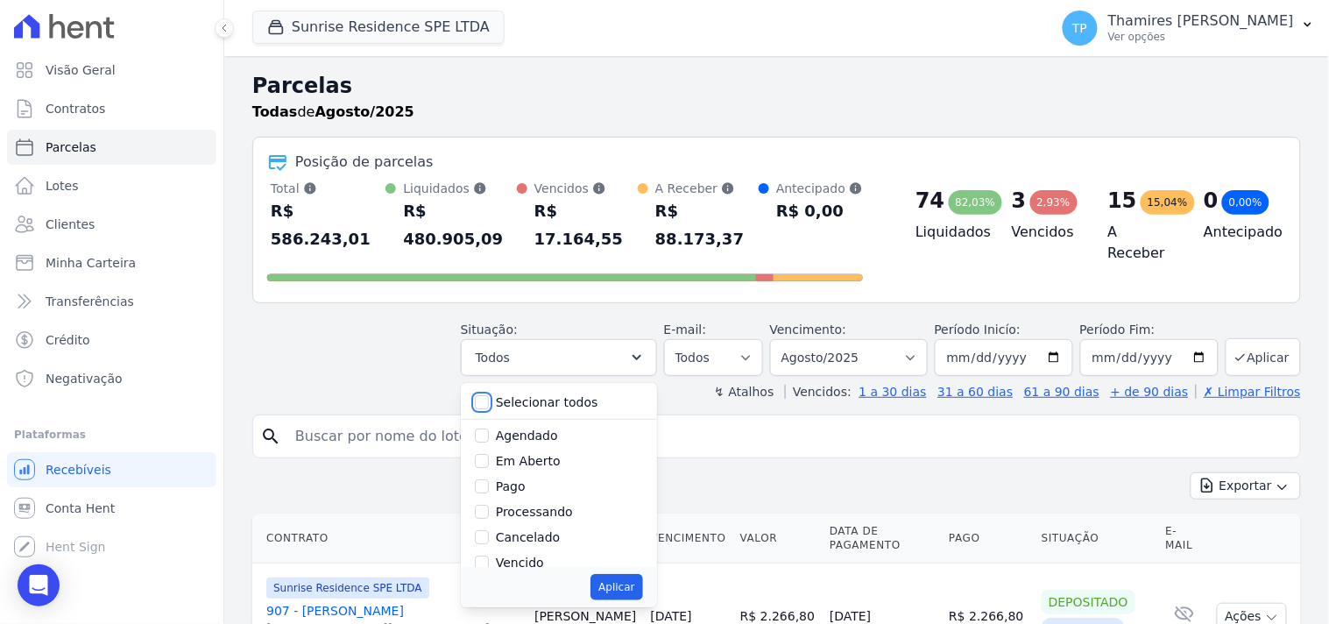
checkbox input "false"
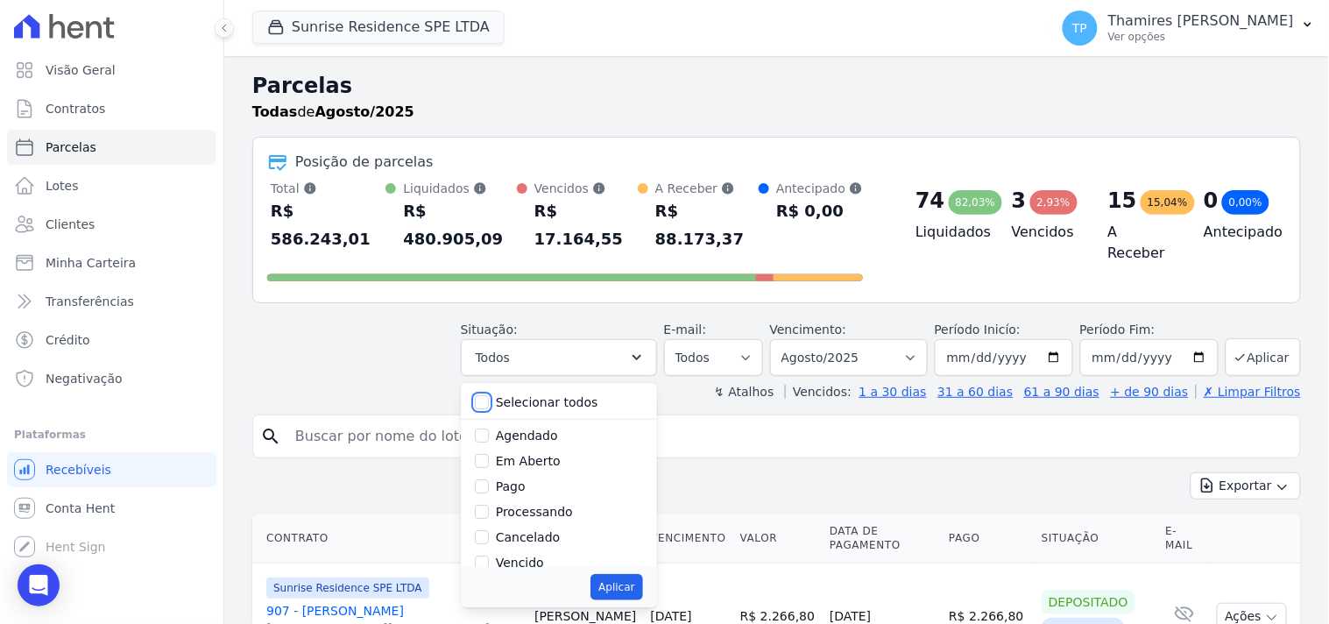
checkbox input "false"
click at [521, 479] on label "Pago" at bounding box center [511, 486] width 30 height 14
click at [489, 479] on input "Pago" at bounding box center [482, 486] width 14 height 14
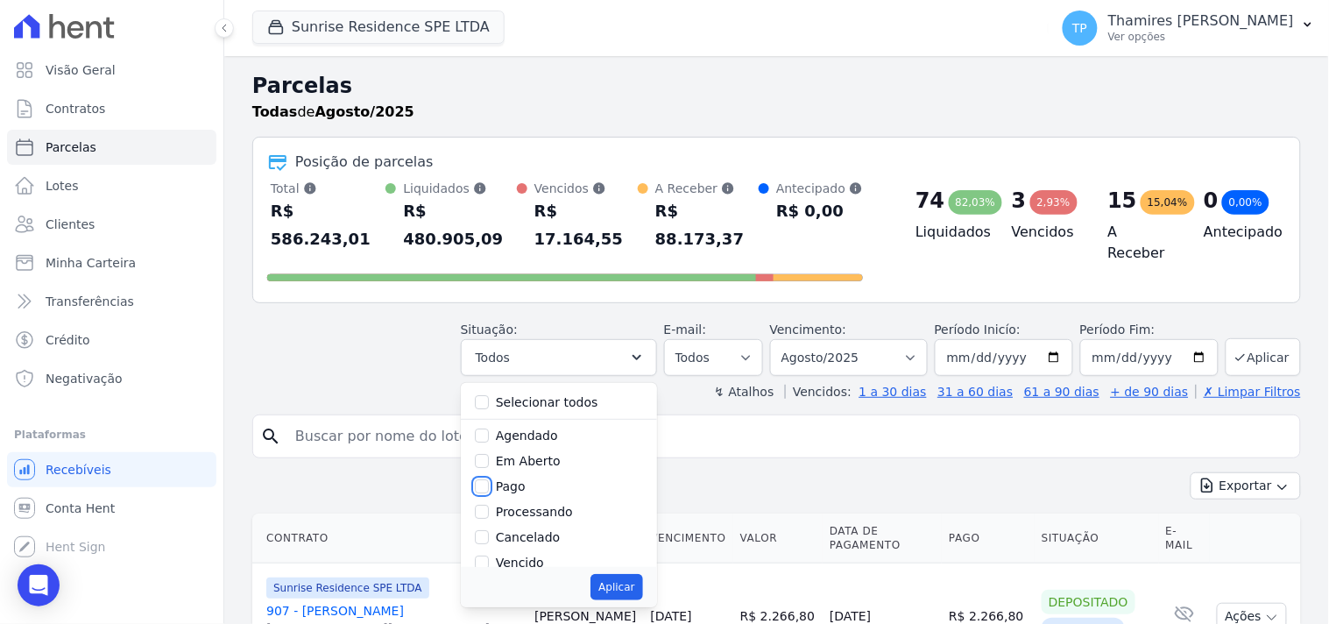
checkbox input "true"
click at [545, 483] on label "Transferindo" at bounding box center [534, 490] width 76 height 14
click at [489, 483] on input "Transferindo" at bounding box center [482, 490] width 14 height 14
checkbox input "true"
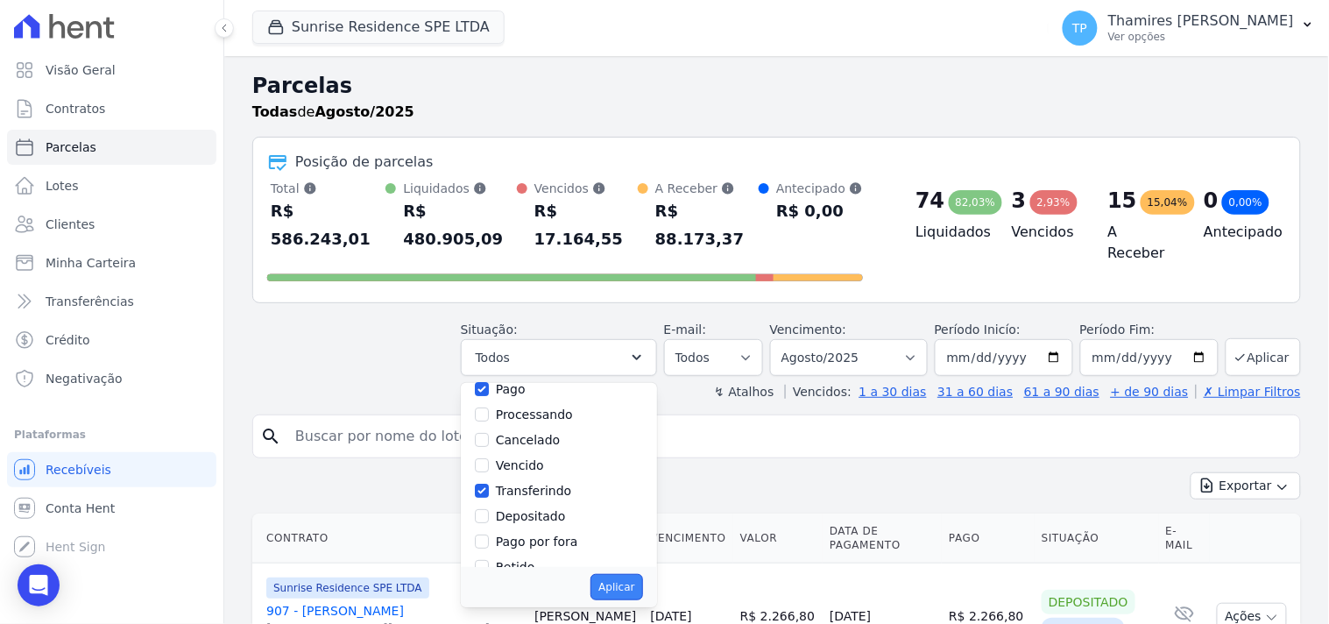
click at [625, 574] on button "Aplicar" at bounding box center [616, 587] width 52 height 26
select select "paid"
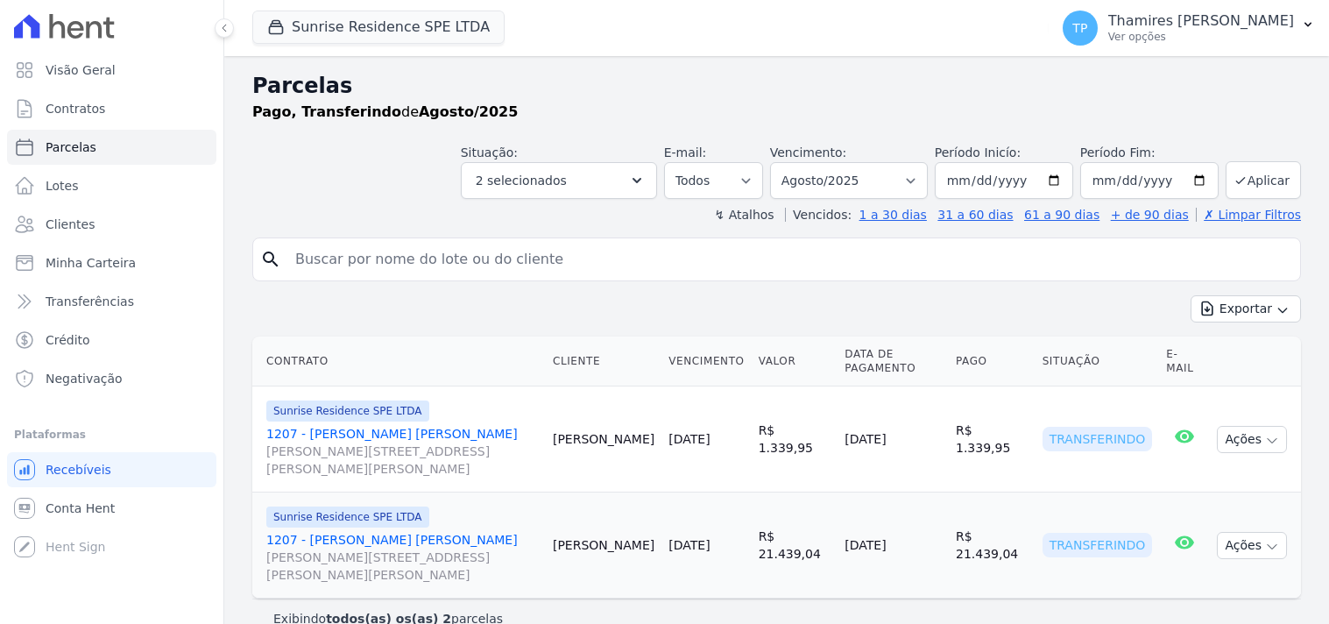
select select
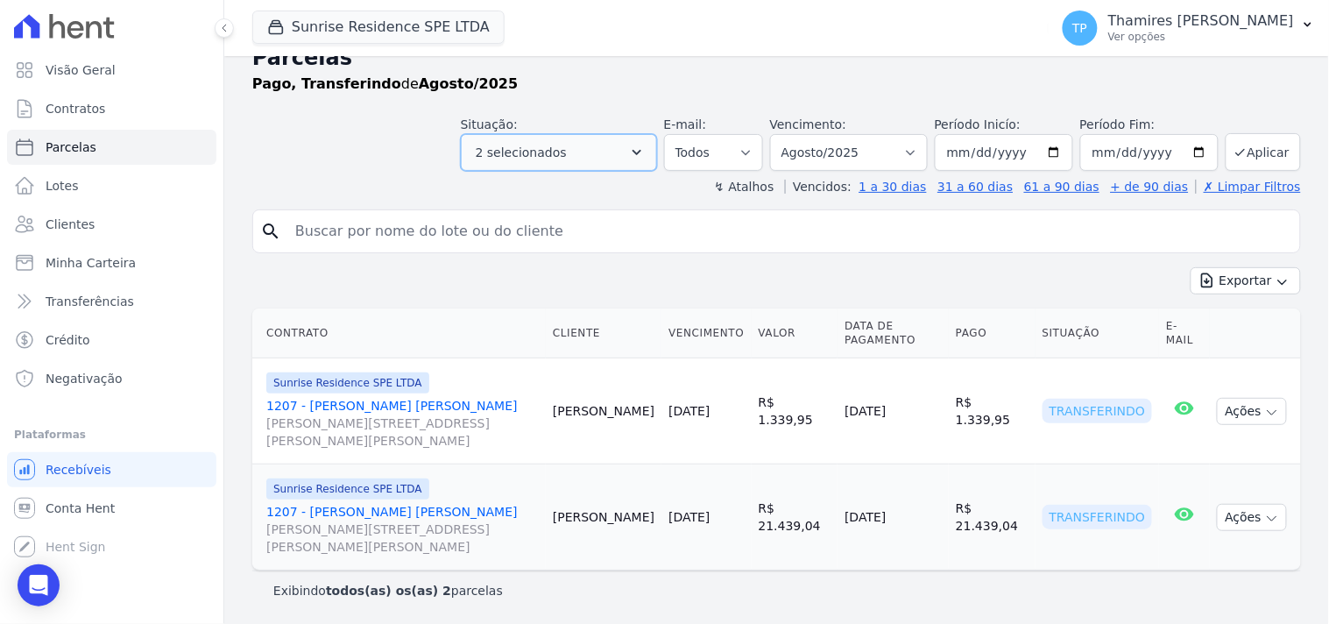
click at [529, 138] on button "2 selecionados" at bounding box center [559, 152] width 196 height 37
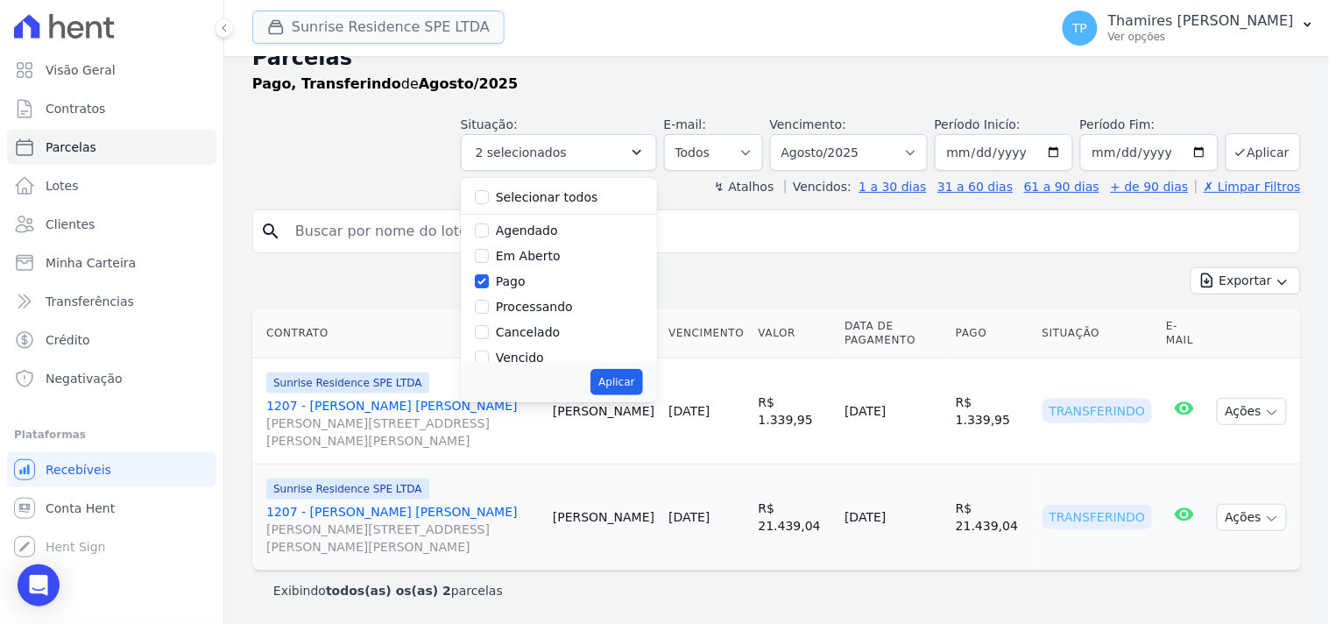
click at [404, 25] on button "Sunrise Residence SPE LTDA" at bounding box center [378, 27] width 252 height 33
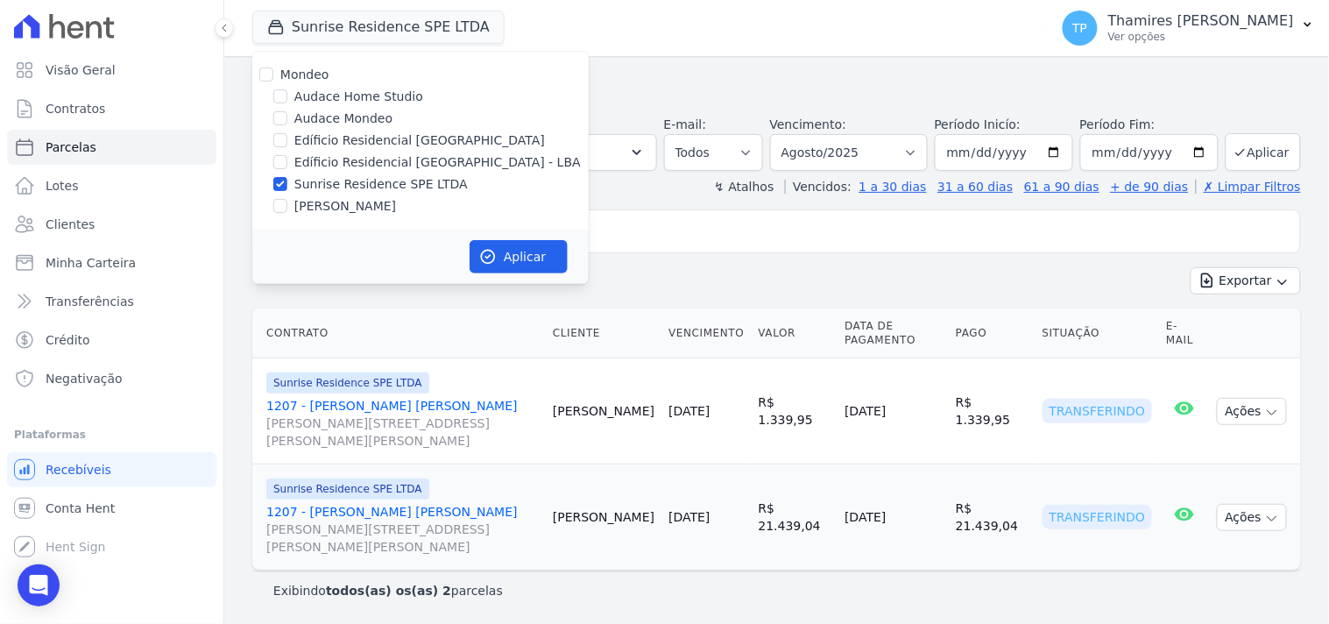
click at [410, 161] on label "Edíficio Residencial [GEOGRAPHIC_DATA] - LBA" at bounding box center [437, 162] width 286 height 18
click at [287, 161] on input "Edíficio Residencial [GEOGRAPHIC_DATA] - LBA" at bounding box center [280, 162] width 14 height 14
checkbox input "true"
click at [405, 177] on label "Sunrise Residence SPE LTDA" at bounding box center [380, 184] width 173 height 18
click at [287, 177] on input "Sunrise Residence SPE LTDA" at bounding box center [280, 184] width 14 height 14
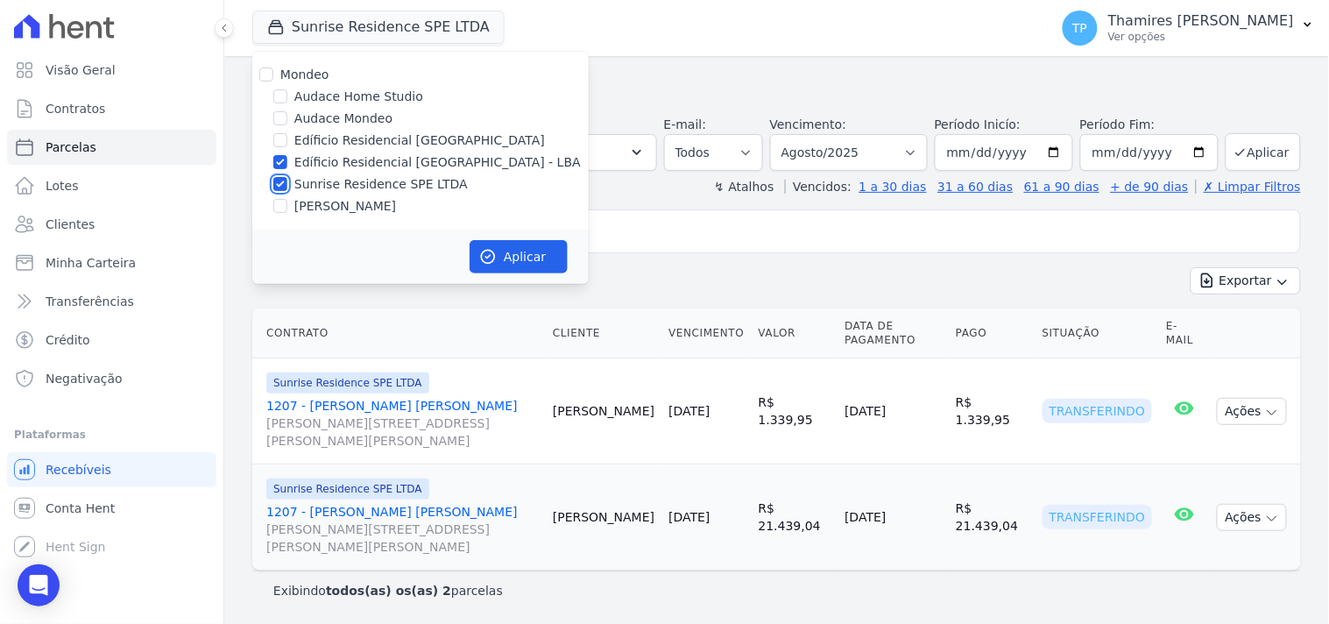
checkbox input "false"
click at [505, 250] on button "Aplicar" at bounding box center [518, 256] width 98 height 33
select select
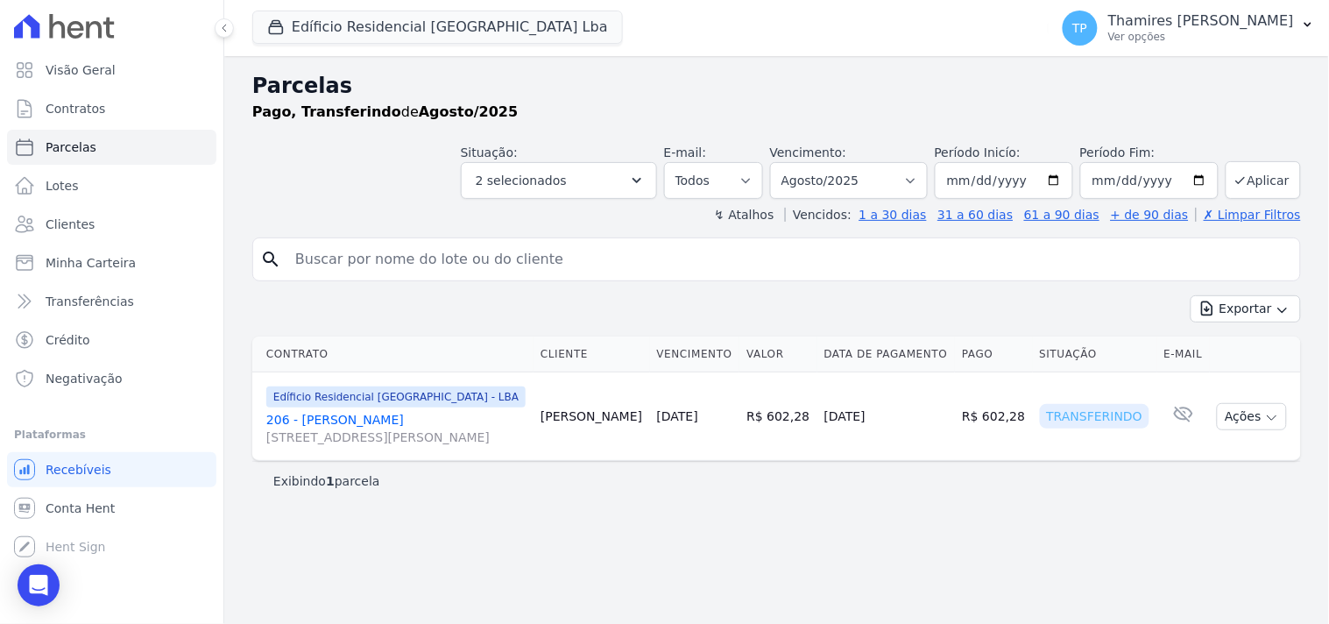
click at [414, 260] on input "search" at bounding box center [789, 259] width 1008 height 35
drag, startPoint x: 444, startPoint y: 25, endPoint x: 417, endPoint y: 133, distance: 111.9
click at [444, 24] on button "Edíficio Residencial [GEOGRAPHIC_DATA] Lba" at bounding box center [437, 27] width 370 height 33
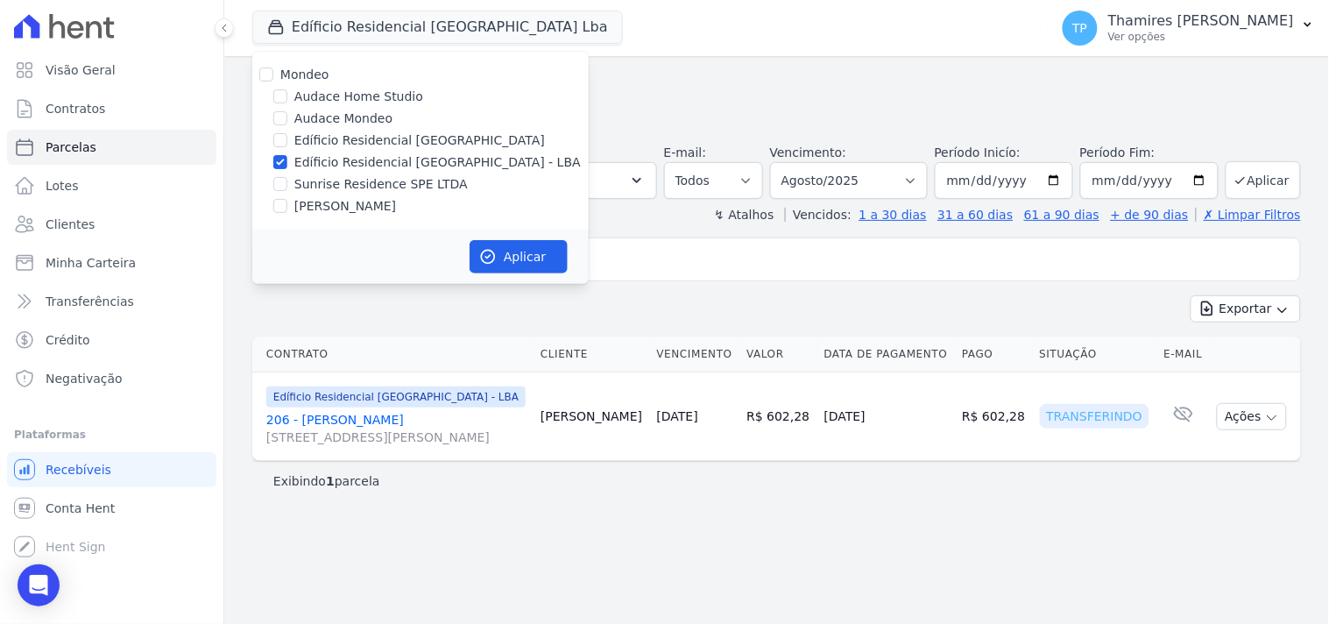
click at [355, 185] on label "Sunrise Residence SPE LTDA" at bounding box center [380, 184] width 173 height 18
click at [287, 185] on input "Sunrise Residence SPE LTDA" at bounding box center [280, 184] width 14 height 14
checkbox input "true"
click at [388, 159] on label "Edíficio Residencial [GEOGRAPHIC_DATA] - LBA" at bounding box center [437, 162] width 286 height 18
click at [287, 159] on input "Edíficio Residencial [GEOGRAPHIC_DATA] - LBA" at bounding box center [280, 162] width 14 height 14
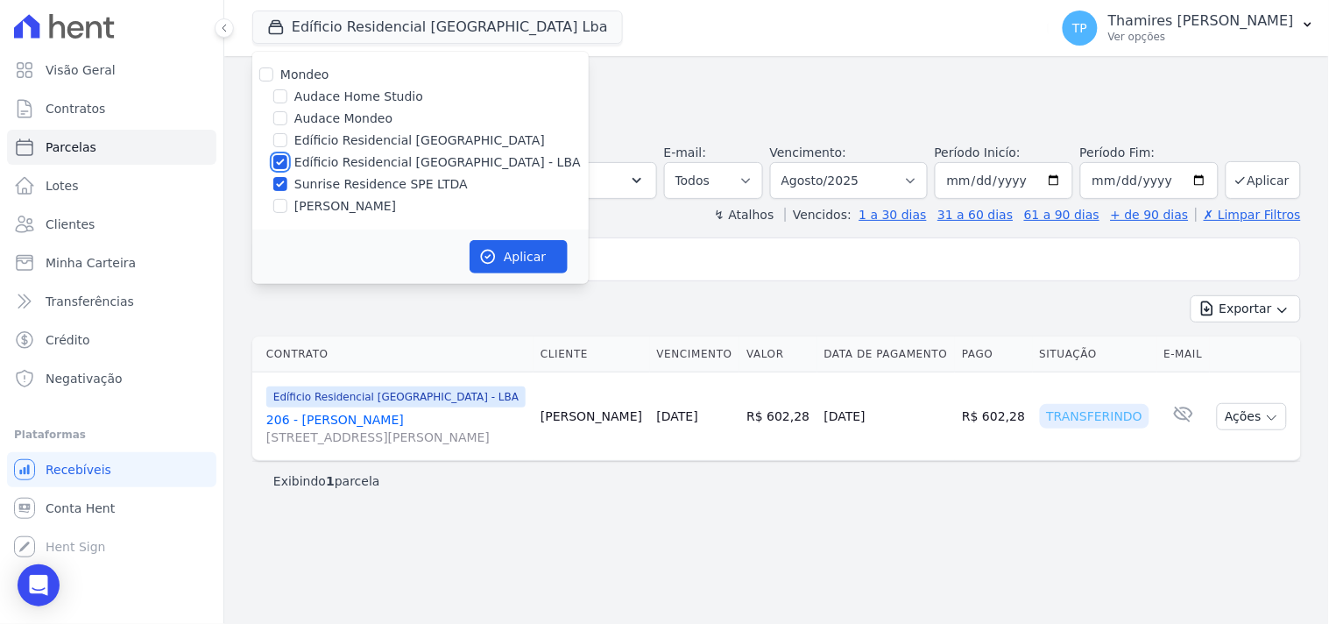
checkbox input "false"
click at [504, 246] on button "Aplicar" at bounding box center [518, 256] width 98 height 33
select select
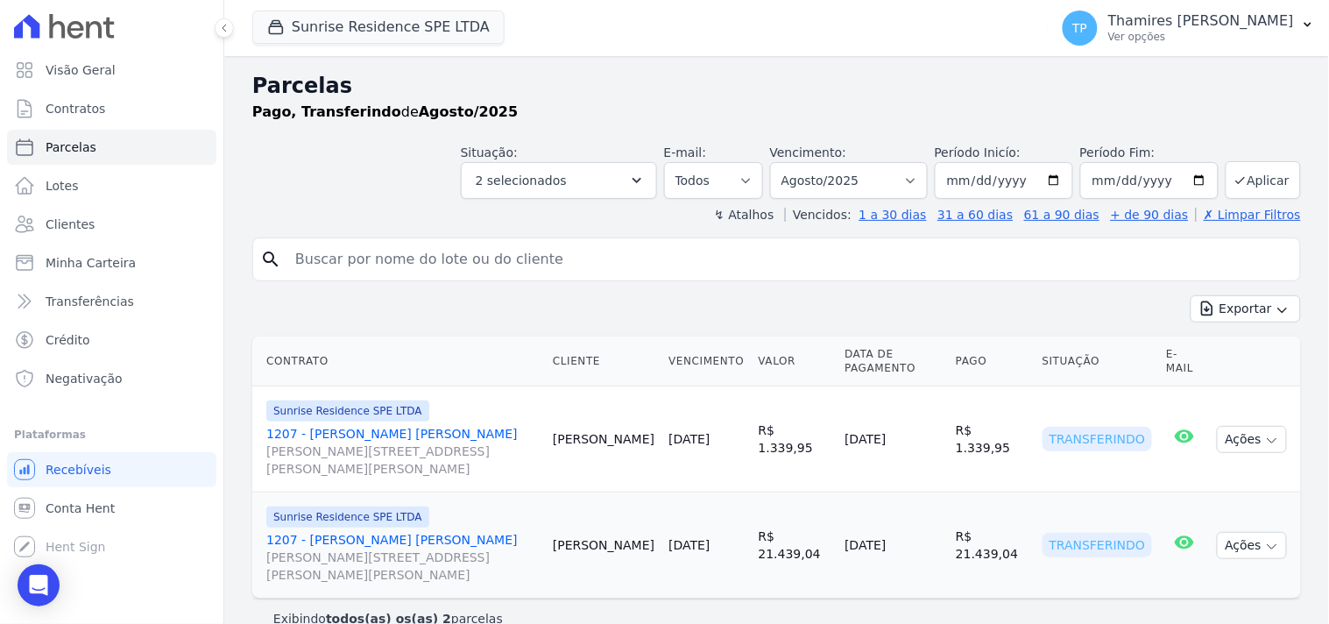
click at [484, 243] on input "search" at bounding box center [789, 259] width 1008 height 35
type input "712"
select select
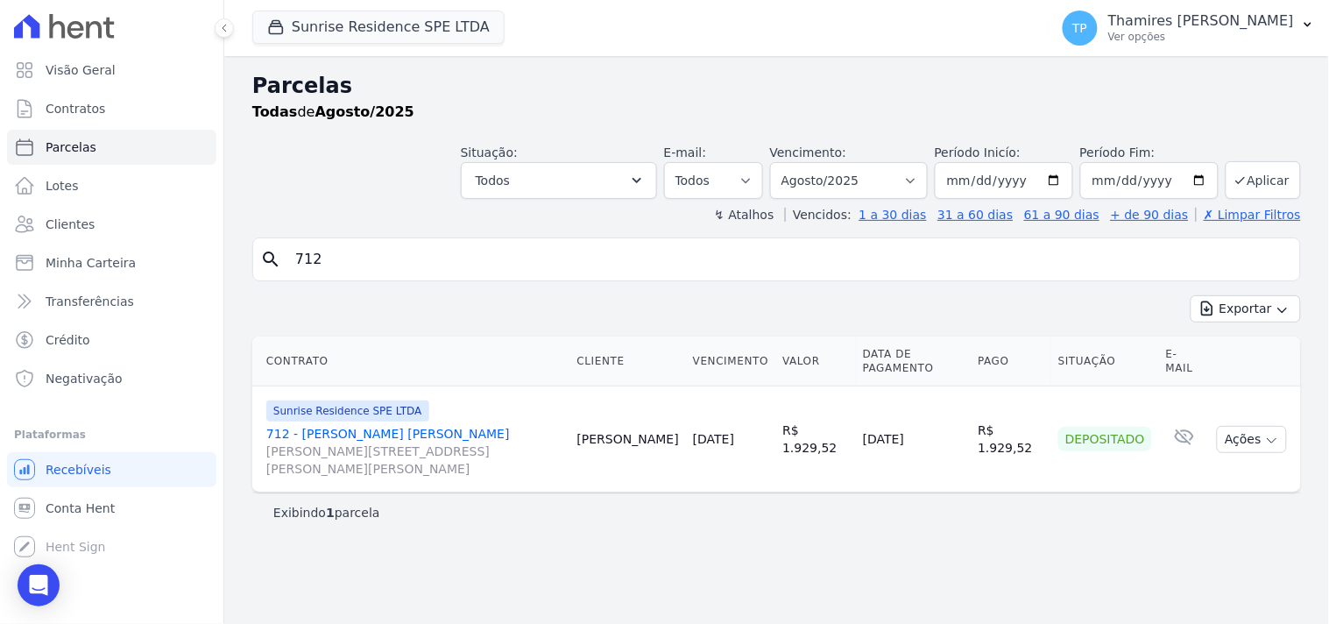
click at [386, 436] on link "712 - [PERSON_NAME] [PERSON_NAME] [PERSON_NAME][STREET_ADDRESS][PERSON_NAME][PE…" at bounding box center [414, 451] width 297 height 53
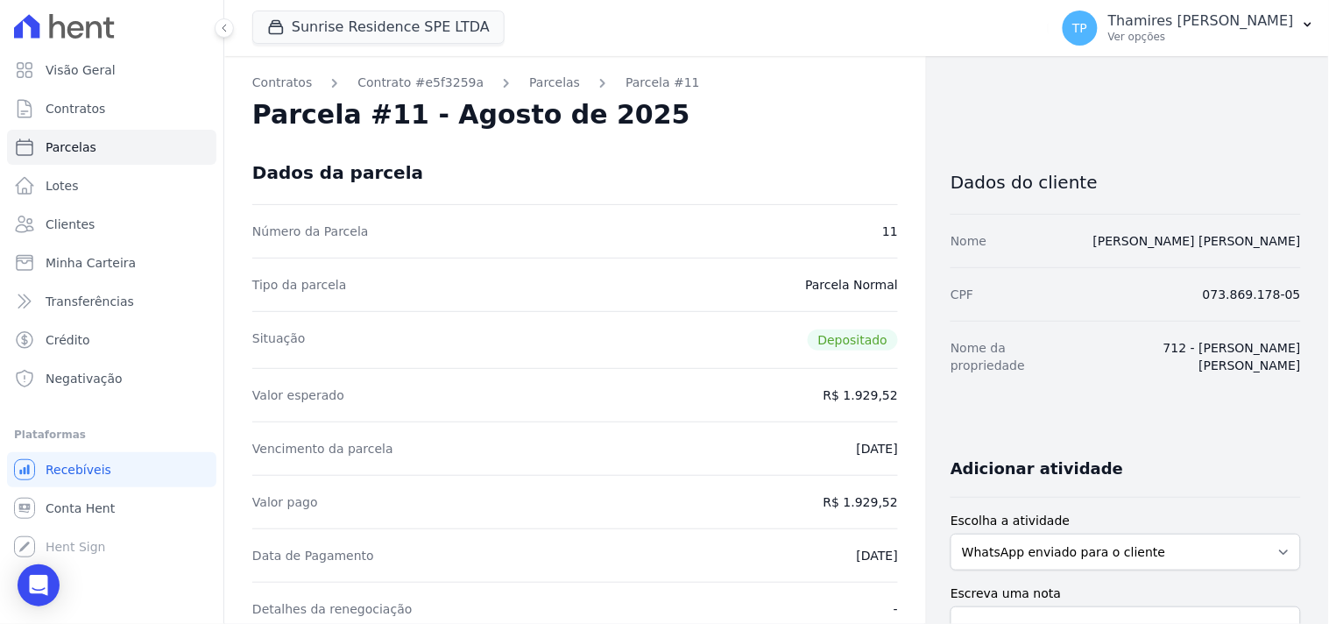
select select
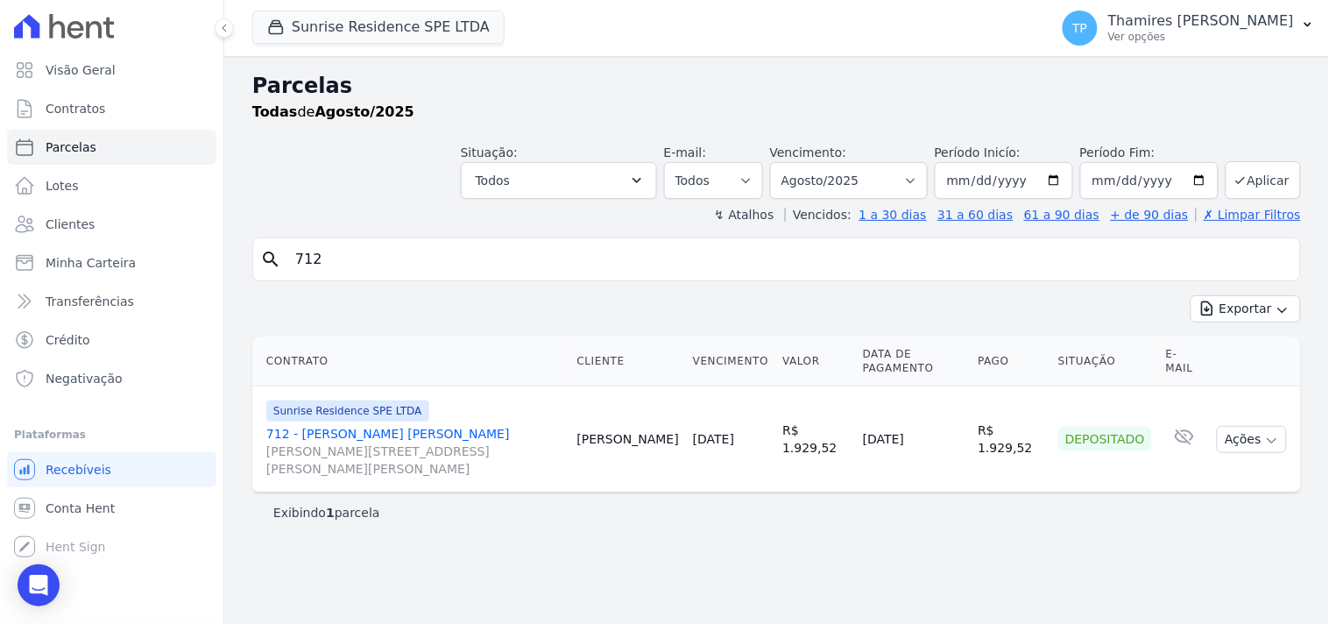
click at [353, 265] on input "712" at bounding box center [789, 259] width 1008 height 35
type input "711"
select select
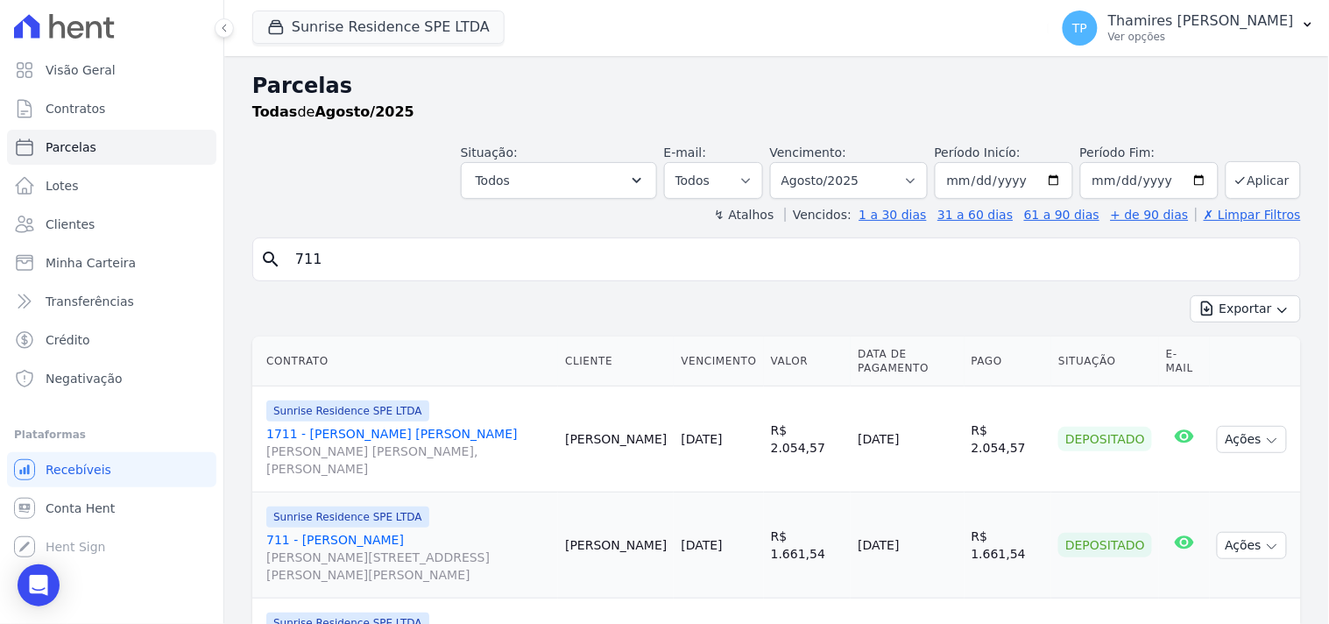
scroll to position [134, 0]
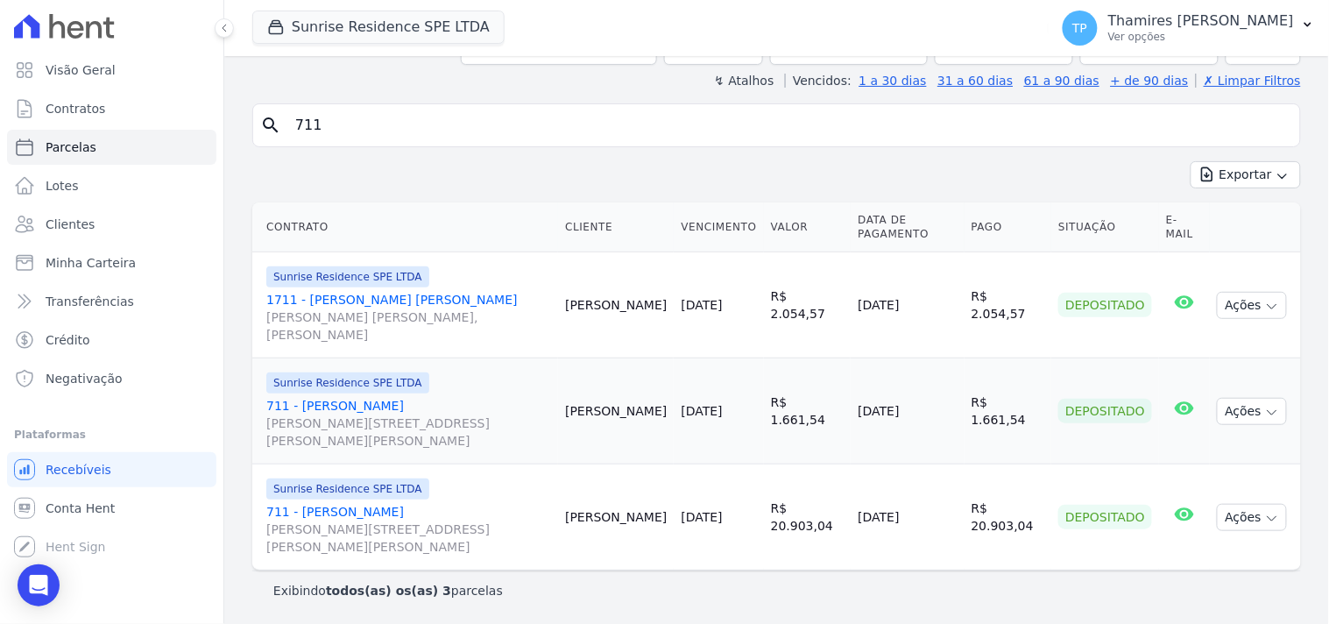
click at [389, 404] on link "711 - [PERSON_NAME] [PERSON_NAME][STREET_ADDRESS][PERSON_NAME][PERSON_NAME]" at bounding box center [408, 423] width 285 height 53
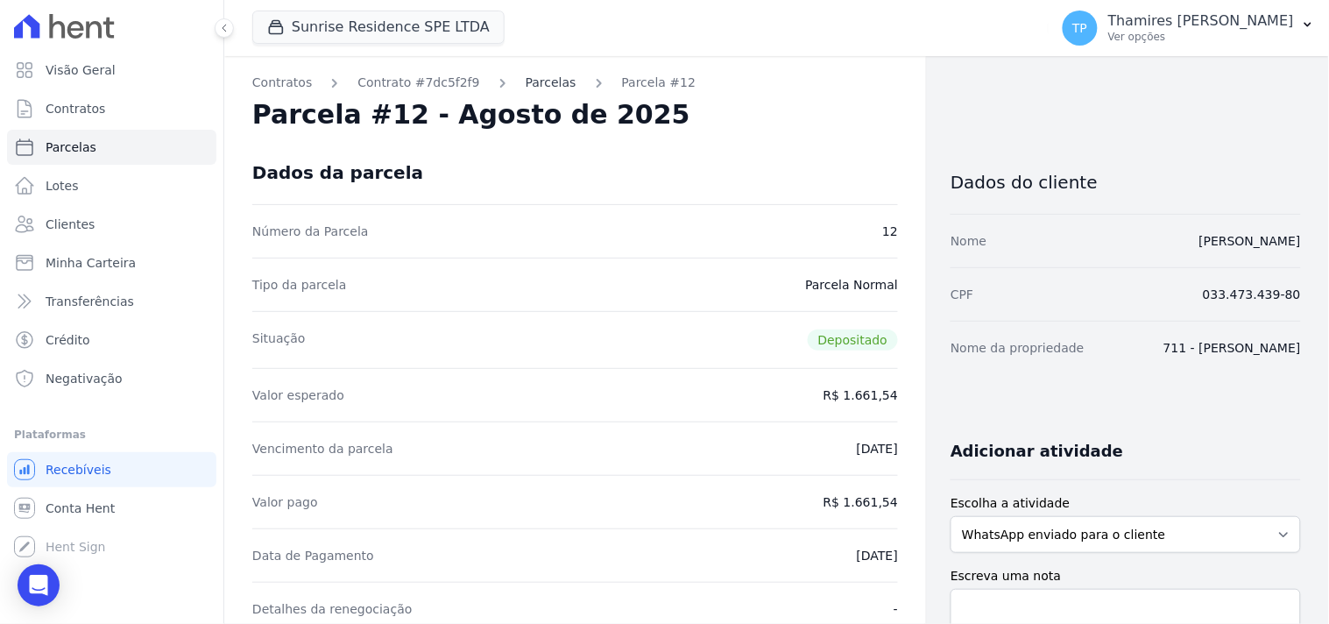
click at [525, 88] on link "Parcelas" at bounding box center [550, 83] width 51 height 18
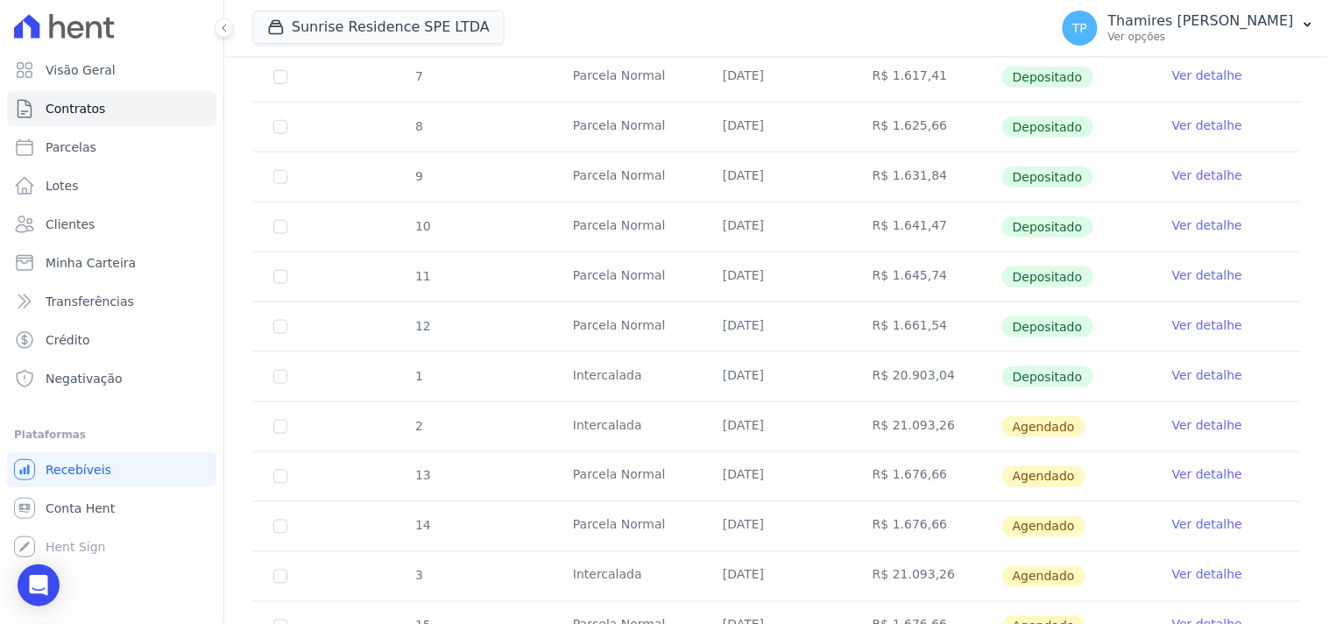
scroll to position [486, 0]
